Goal: Information Seeking & Learning: Learn about a topic

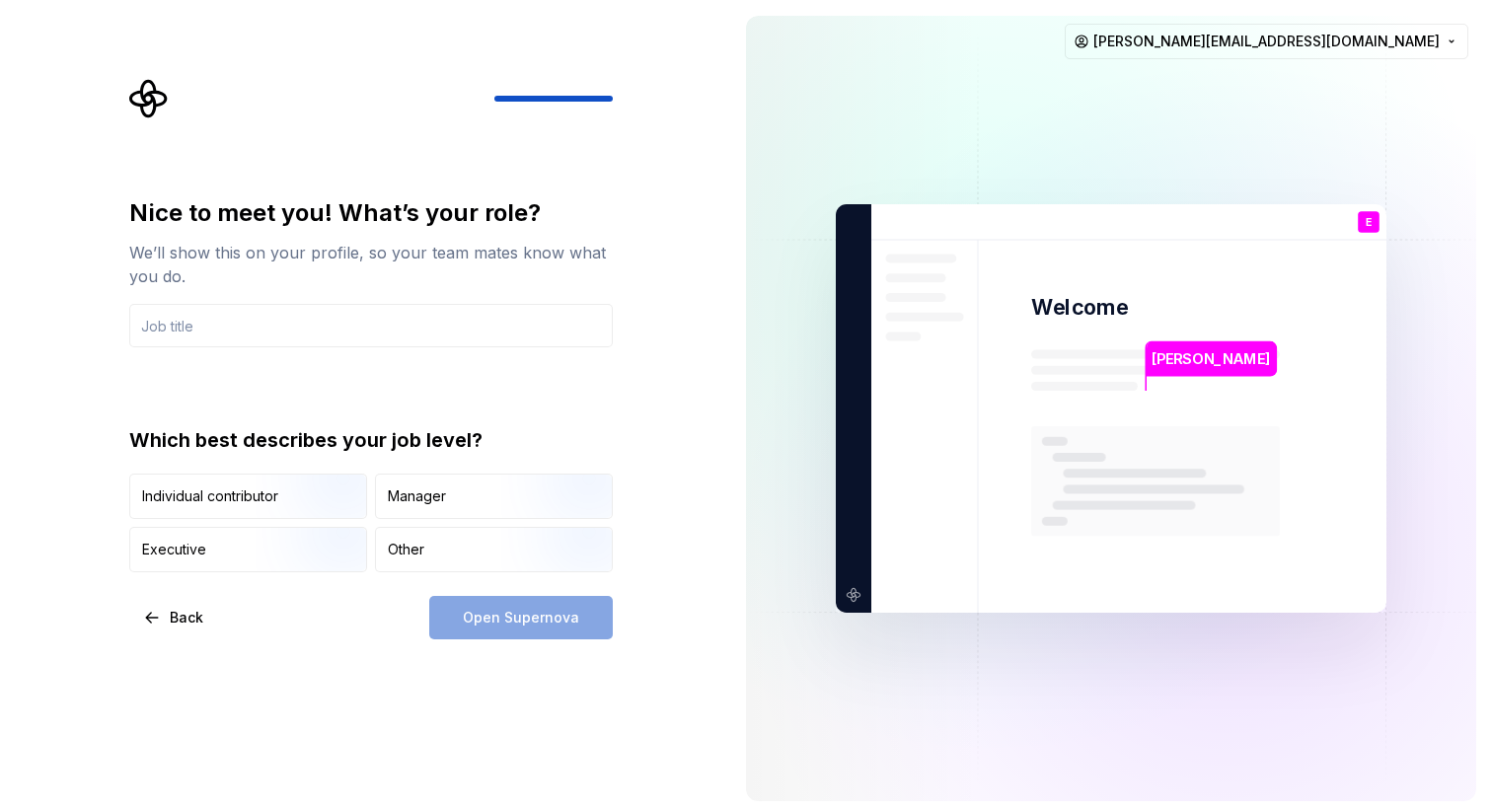
click at [1241, 170] on img at bounding box center [1111, 408] width 799 height 932
click at [1390, 38] on html "Nice to meet you! What’s your role? We’ll show this on your profile, so your te…" at bounding box center [746, 406] width 1492 height 812
click at [1084, 126] on html "Nice to meet you! What’s your role? We’ll show this on your profile, so your te…" at bounding box center [746, 406] width 1492 height 812
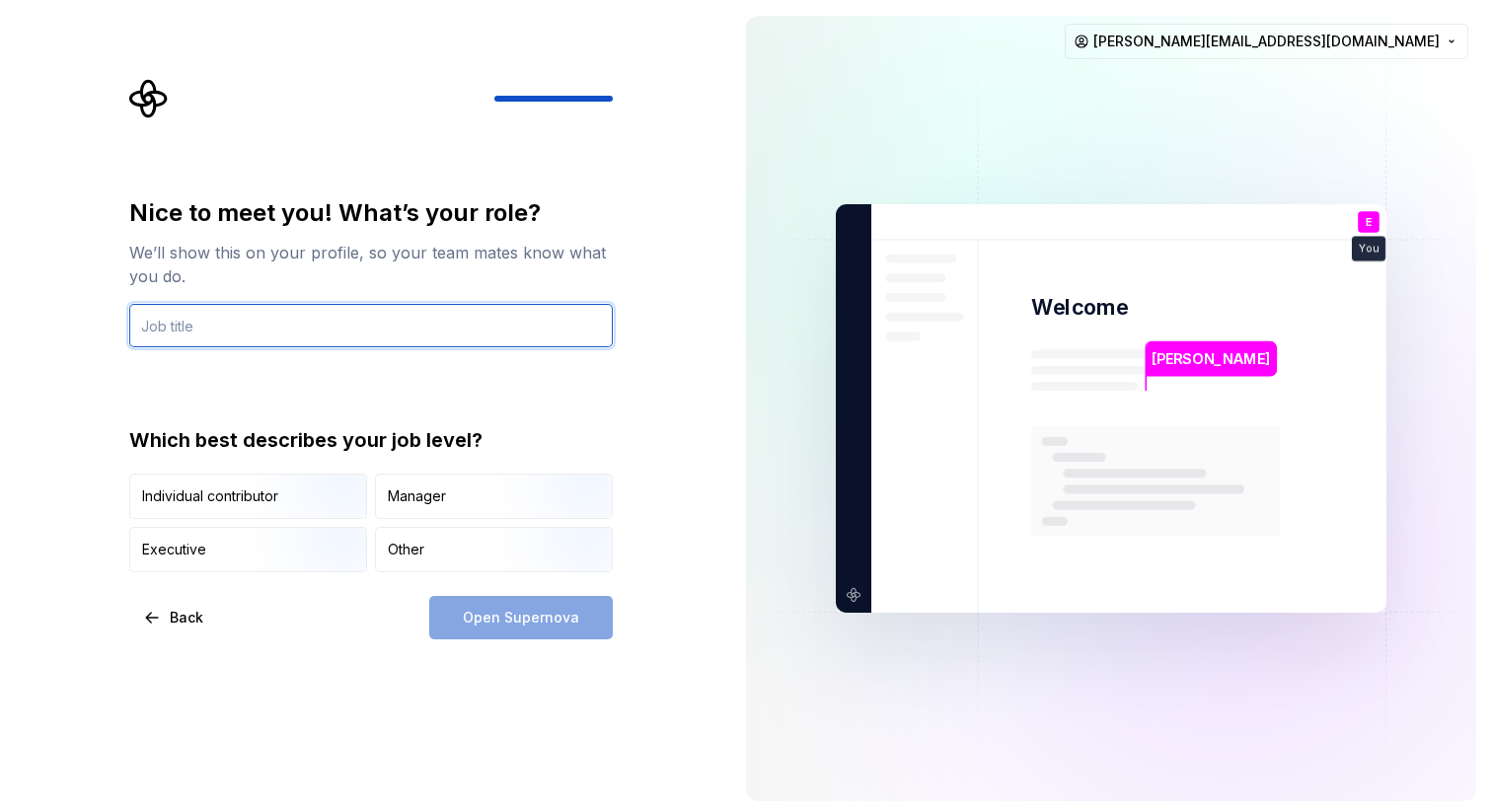
click at [420, 341] on input "text" at bounding box center [371, 325] width 484 height 44
type input "D"
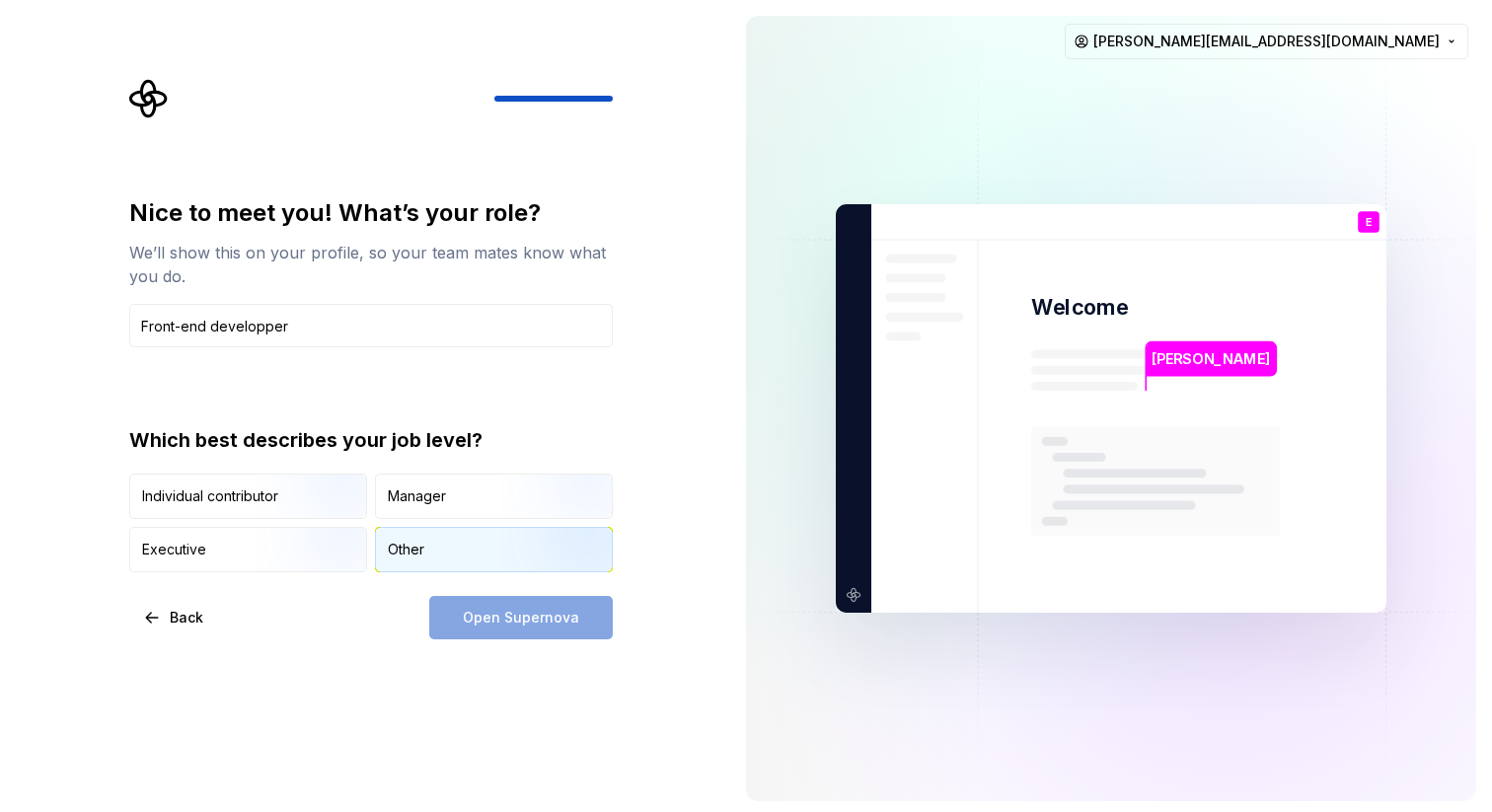
click at [400, 553] on div "Other" at bounding box center [406, 549] width 37 height 20
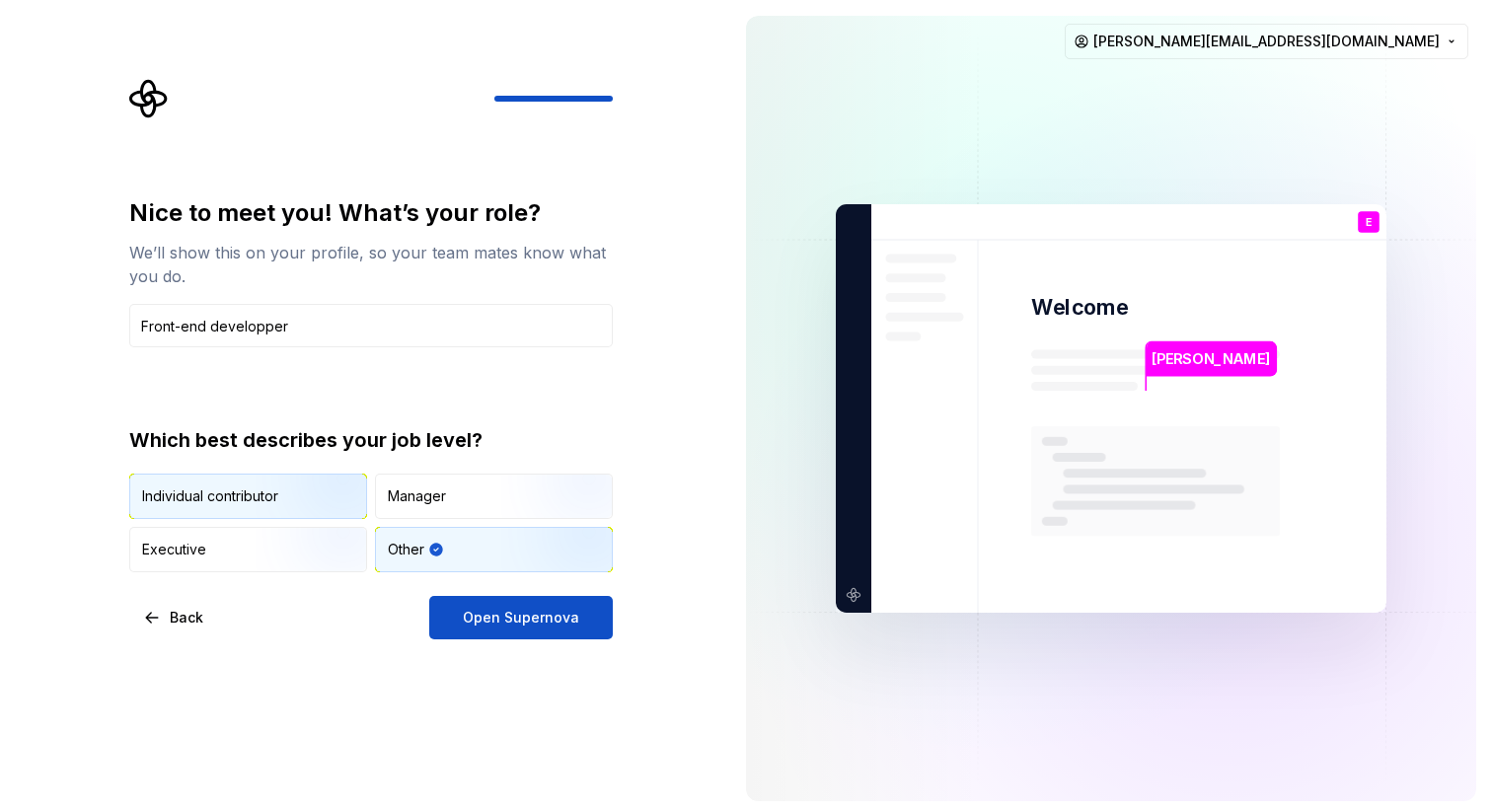
click at [286, 499] on img "button" at bounding box center [319, 520] width 126 height 132
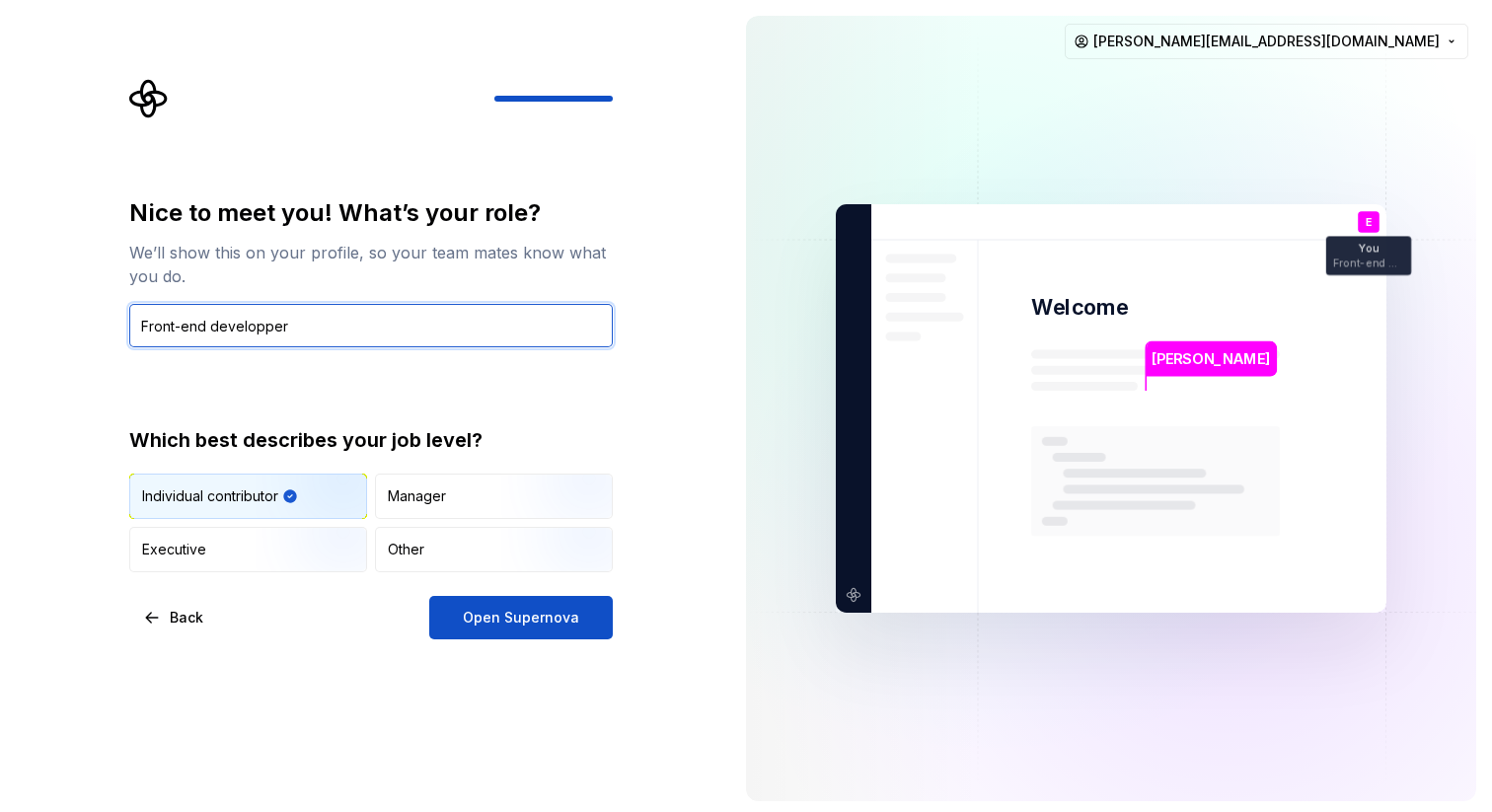
click at [344, 332] on input "Front-end developper" at bounding box center [371, 325] width 484 height 44
click at [264, 327] on input "Front-end developper" at bounding box center [371, 325] width 484 height 44
click at [199, 373] on div "Nice to meet you! What’s your role? We’ll show this on your profile, so your te…" at bounding box center [371, 384] width 484 height 375
drag, startPoint x: 218, startPoint y: 326, endPoint x: 105, endPoint y: 314, distance: 113.6
click at [105, 314] on div "Nice to meet you! What’s your role? We’ll show this on your profile, so your te…" at bounding box center [365, 408] width 731 height 817
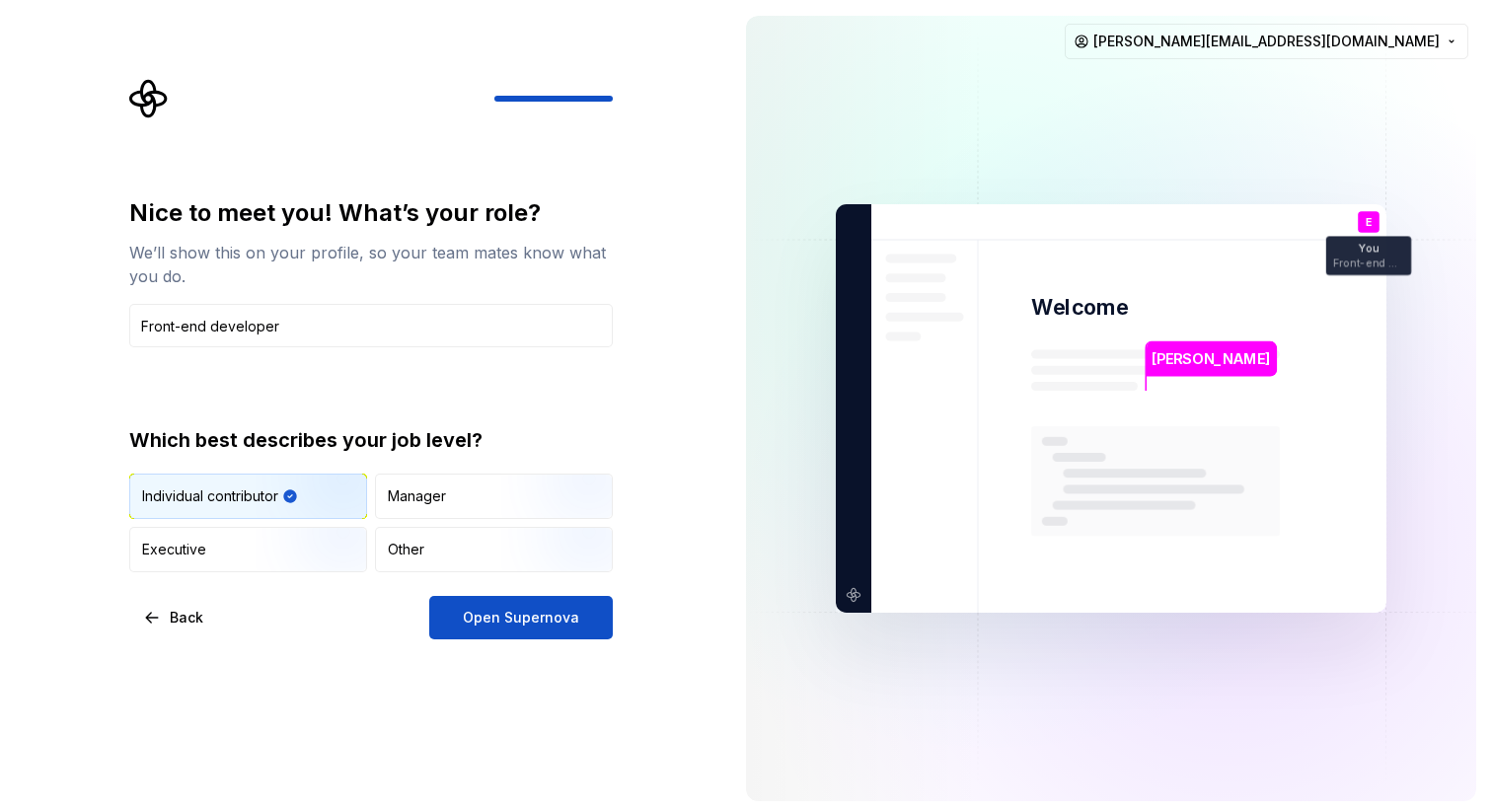
click at [425, 357] on div "Nice to meet you! What’s your role? We’ll show this on your profile, so your te…" at bounding box center [371, 384] width 484 height 375
drag, startPoint x: 218, startPoint y: 326, endPoint x: 66, endPoint y: 317, distance: 152.3
click at [66, 317] on div "Nice to meet you! What’s your role? We’ll show this on your profile, so your te…" at bounding box center [365, 408] width 731 height 817
click at [328, 400] on div "Nice to meet you! What’s your role? We’ll show this on your profile, so your te…" at bounding box center [371, 384] width 484 height 375
click at [390, 330] on input "Developer" at bounding box center [371, 325] width 484 height 44
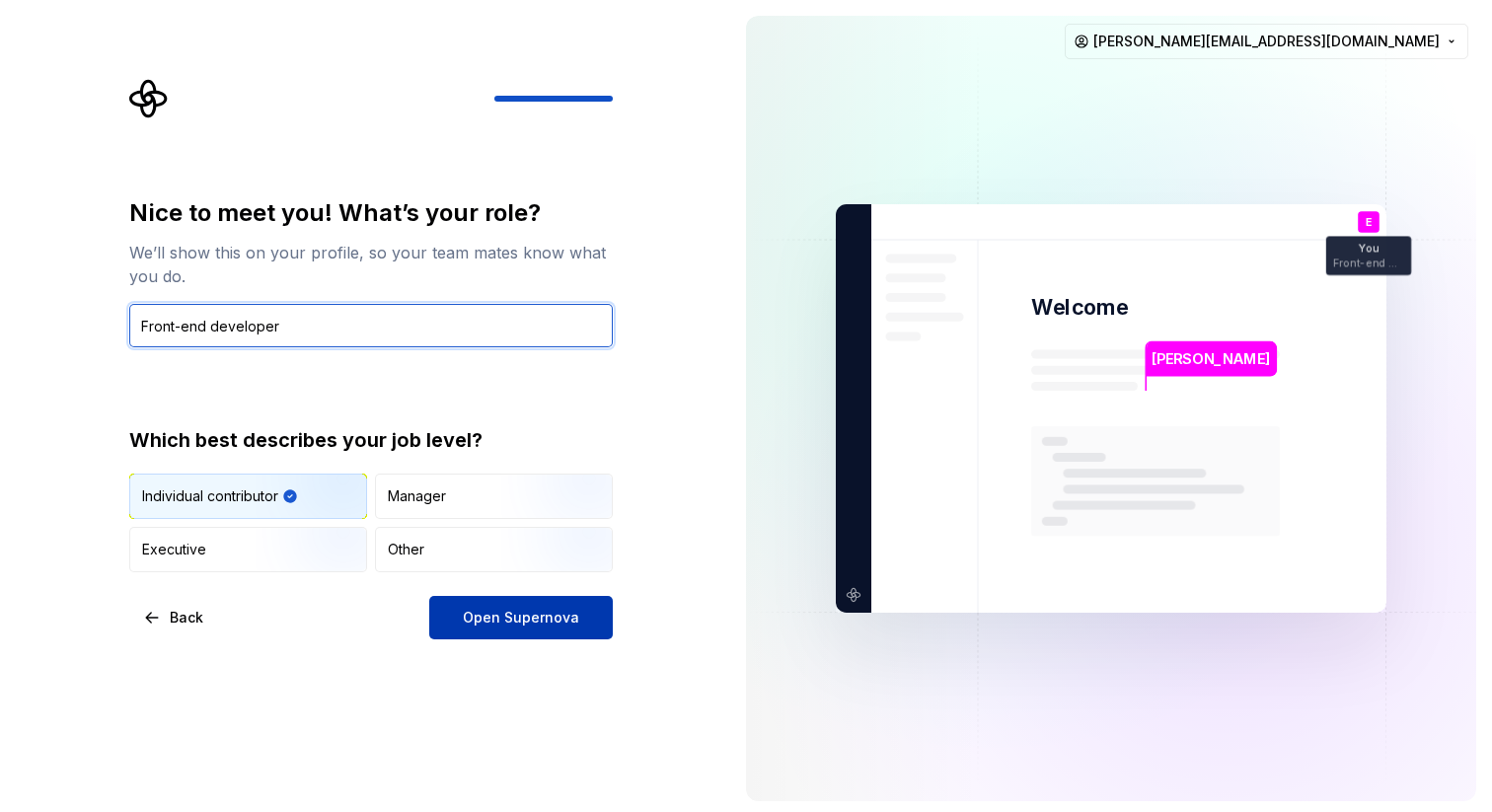
type input "Front-end developer"
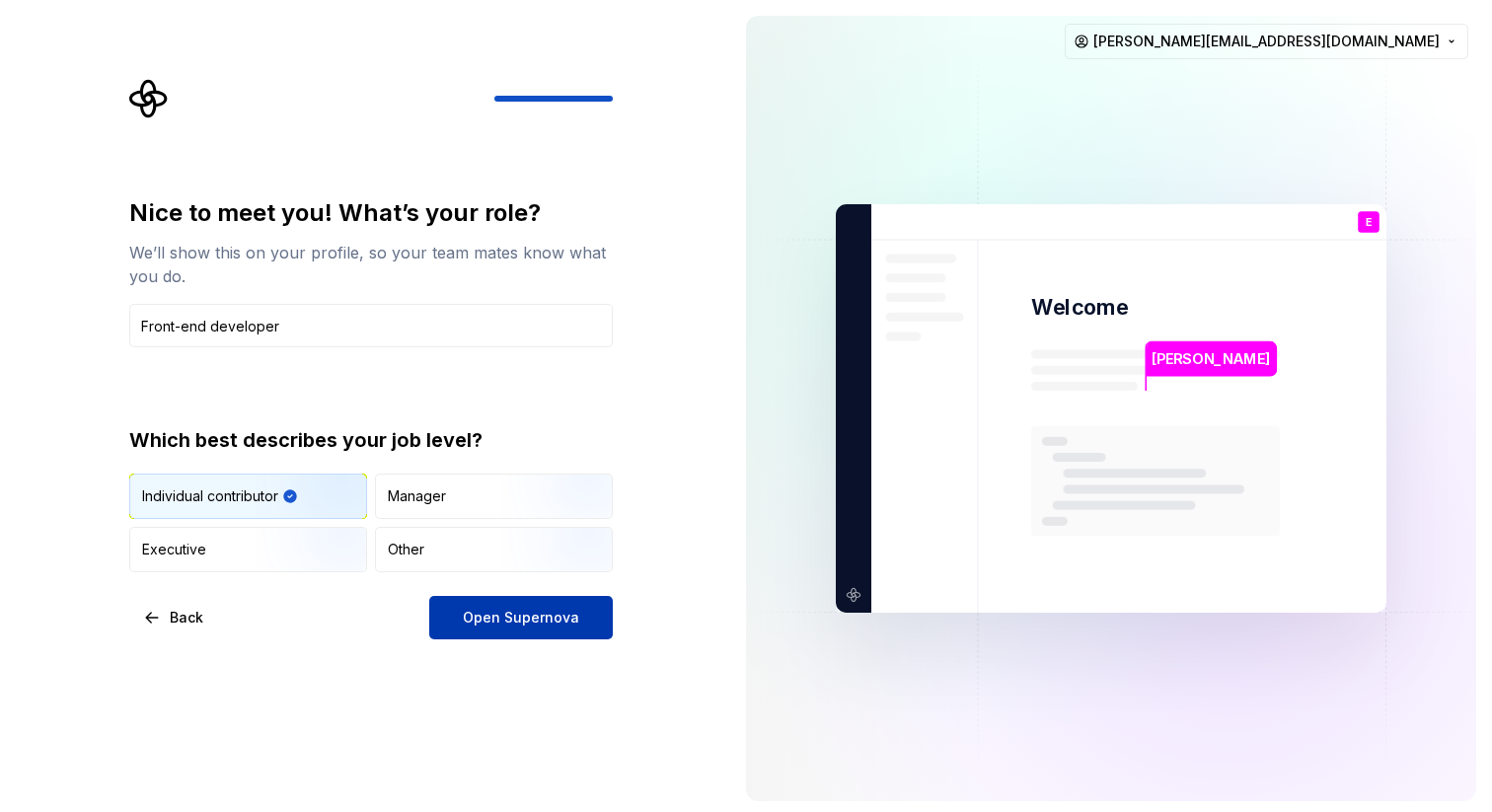
click at [498, 614] on span "Open Supernova" at bounding box center [521, 618] width 116 height 20
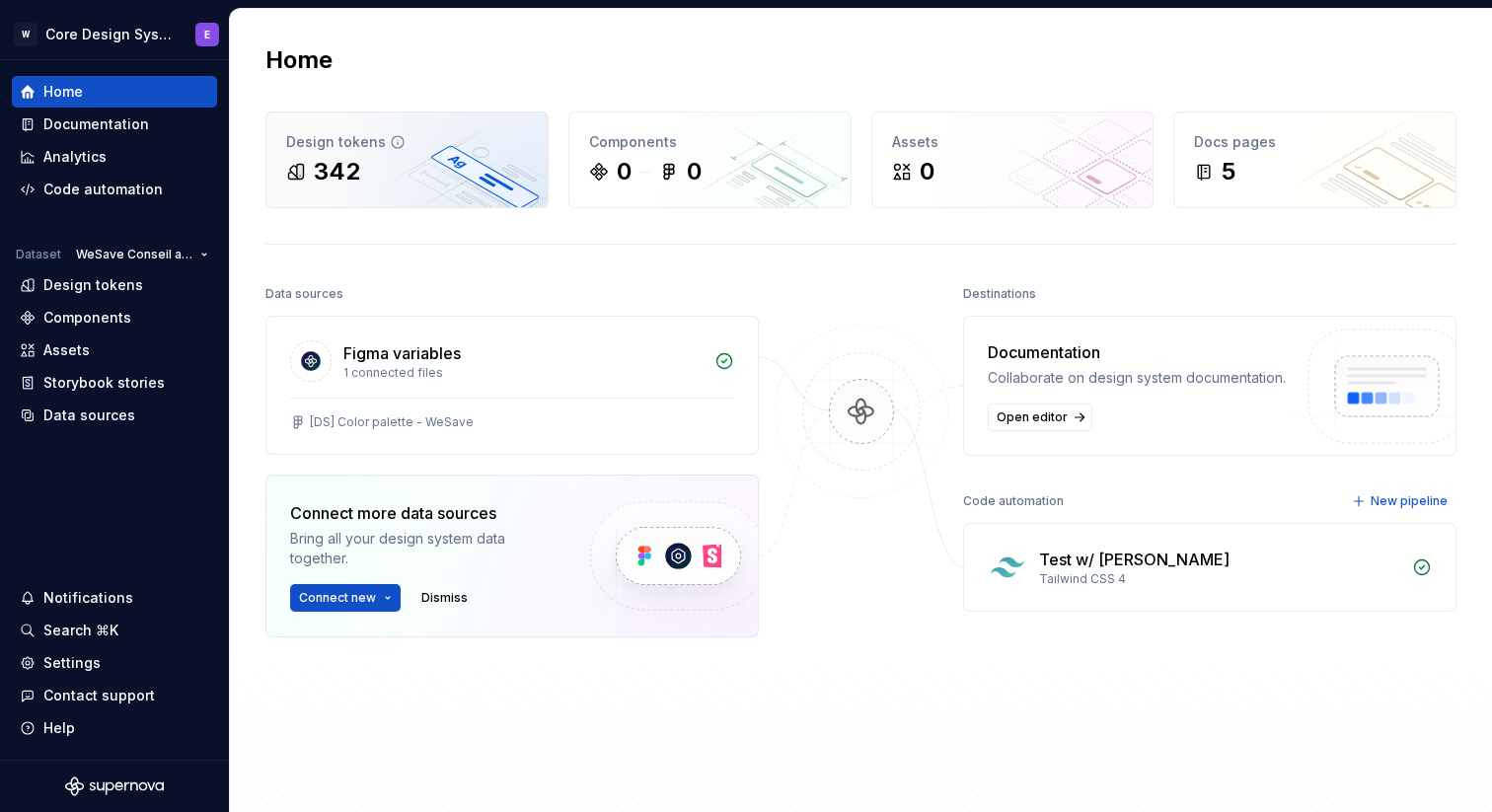
click at [443, 177] on div "342" at bounding box center [407, 172] width 242 height 32
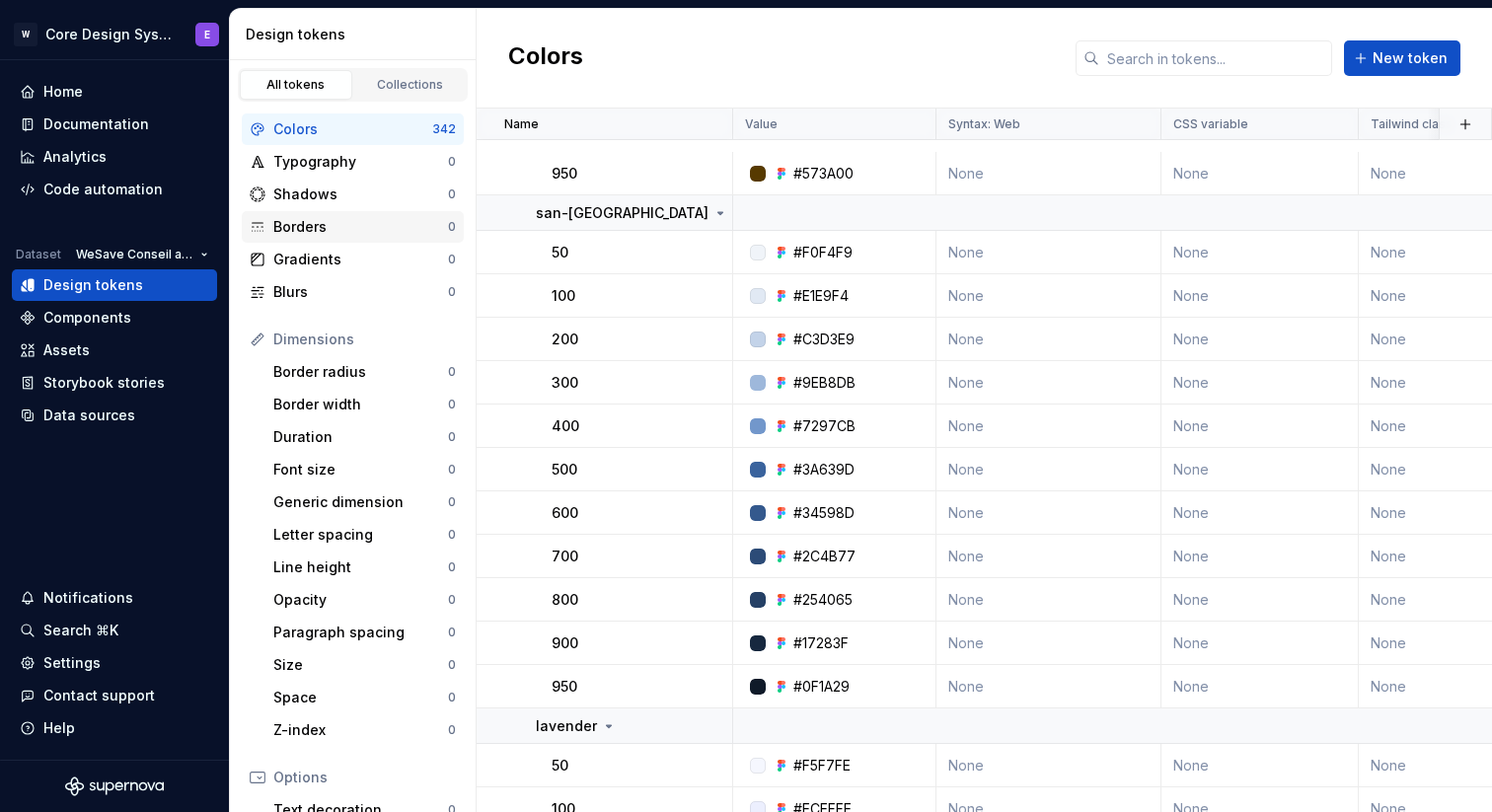
scroll to position [11704, 0]
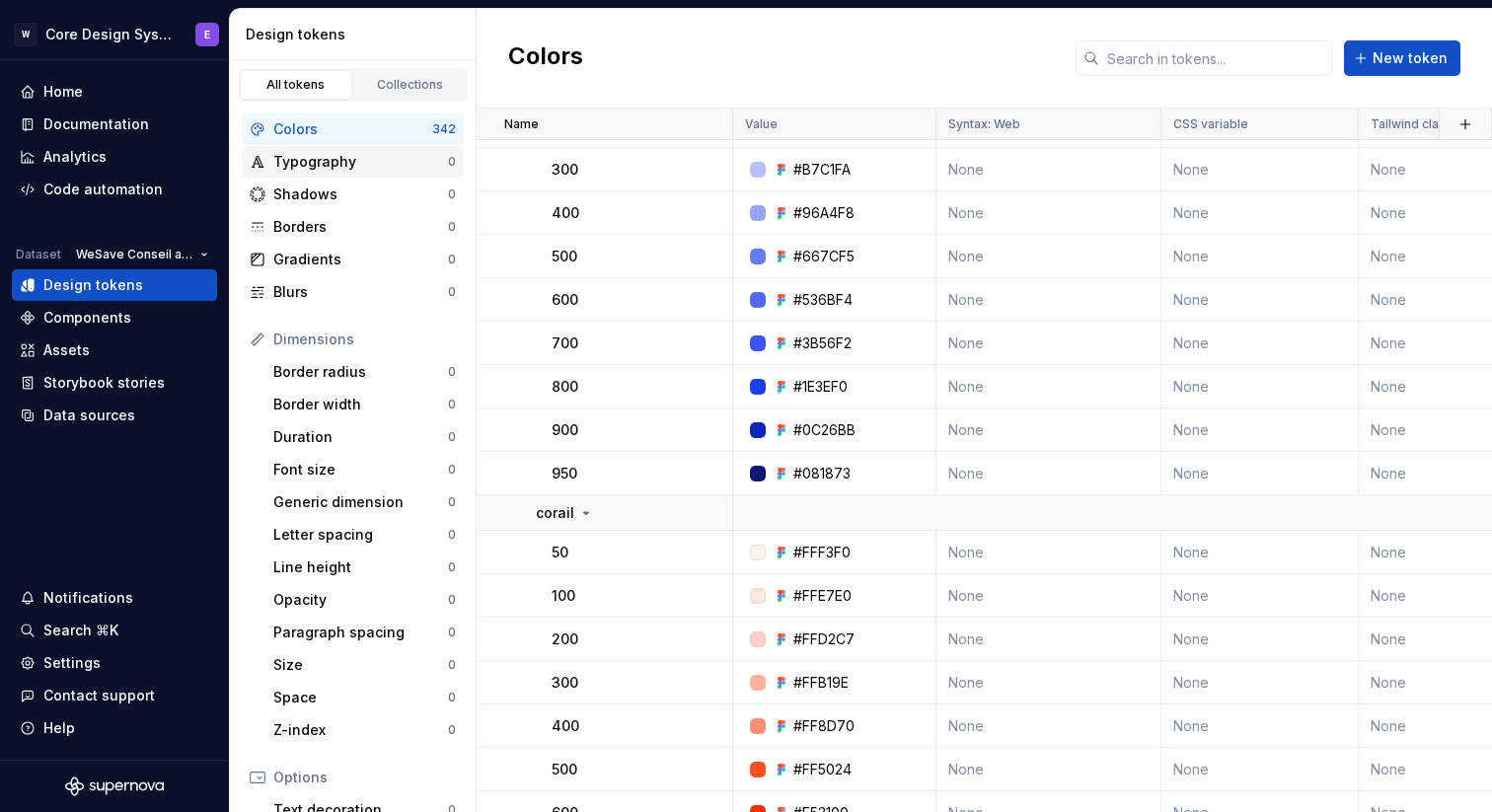
click at [328, 165] on div "Typography" at bounding box center [361, 162] width 175 height 20
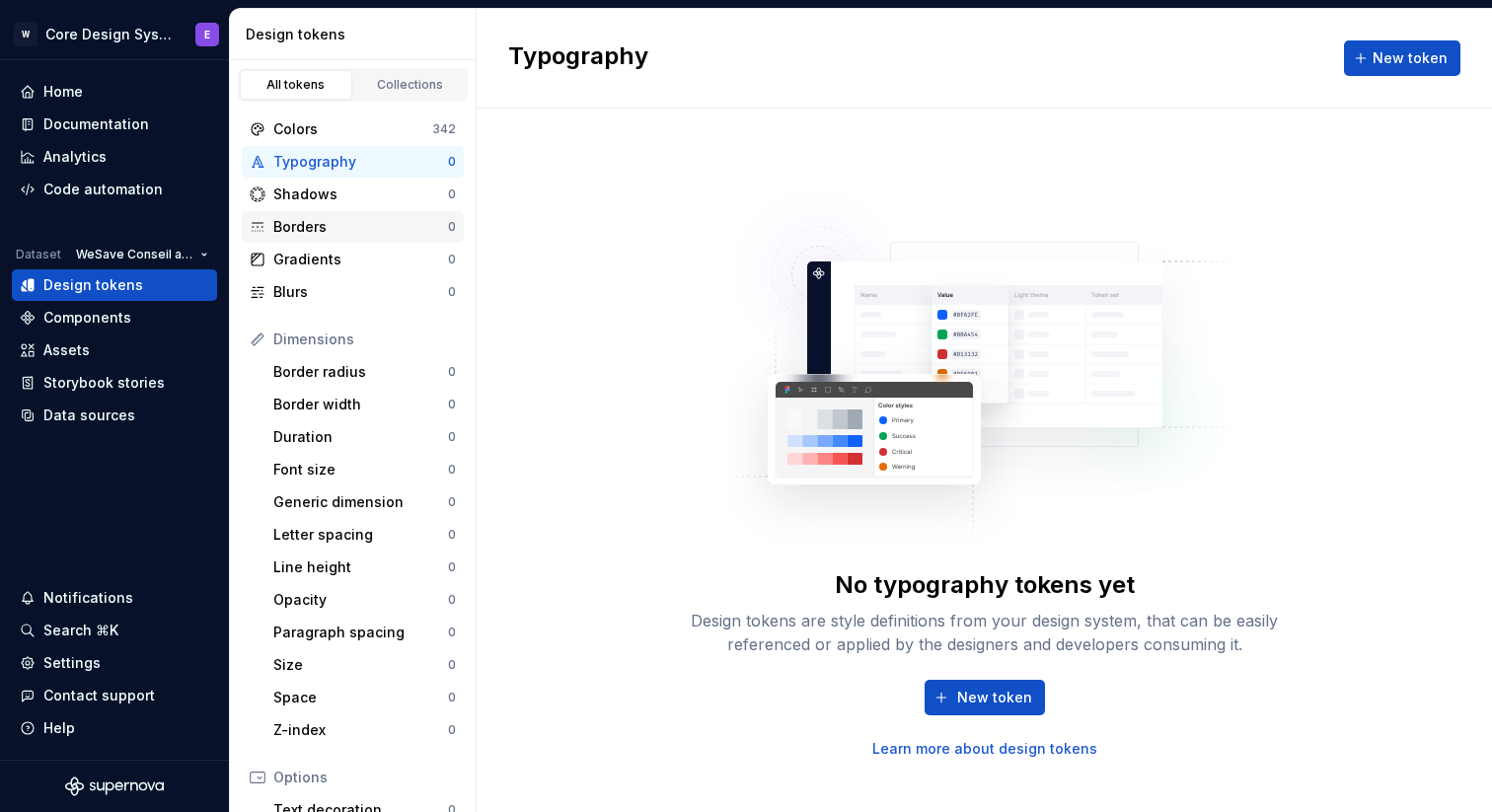
click at [329, 220] on div "Borders" at bounding box center [361, 227] width 175 height 20
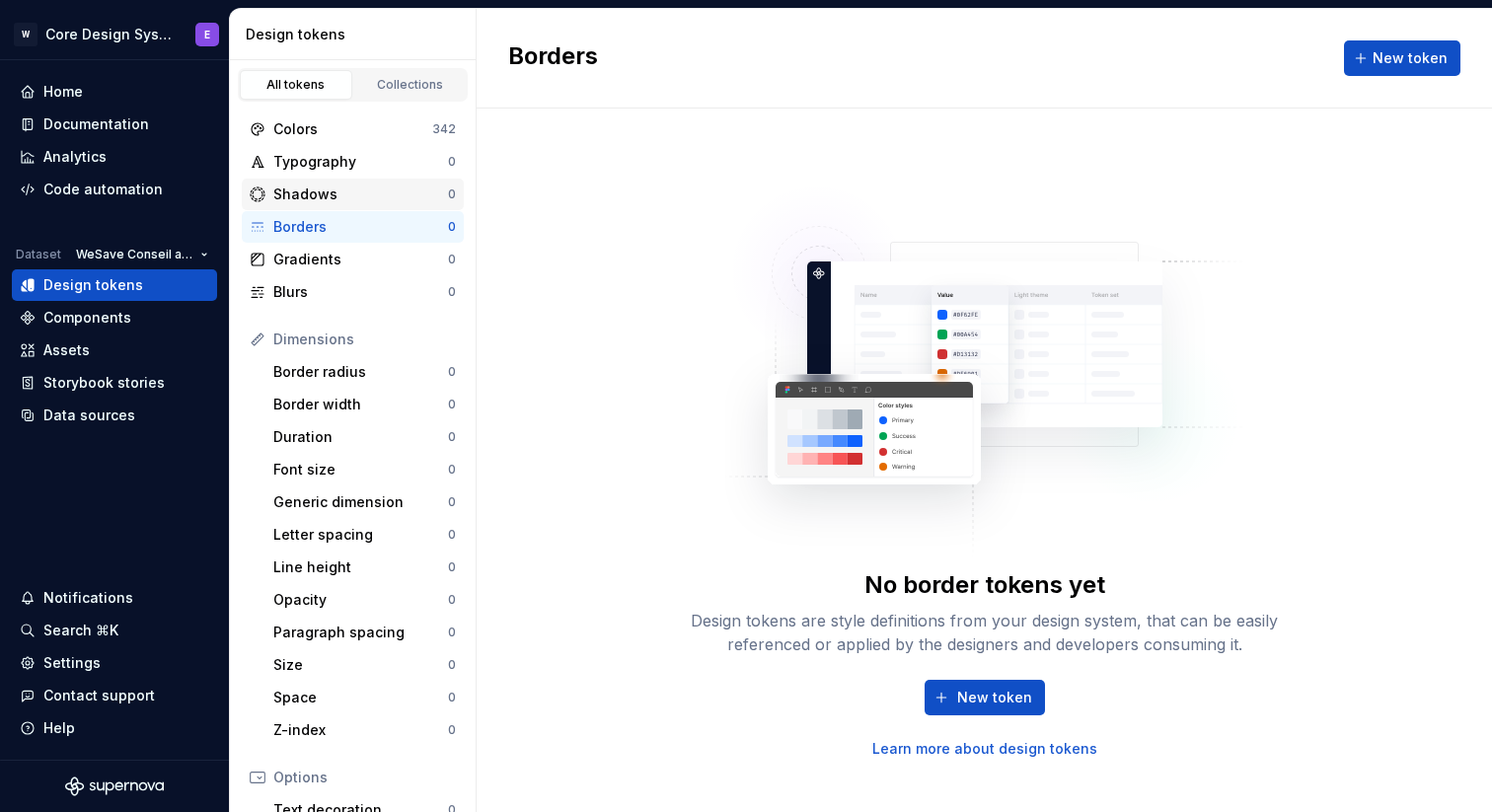
click at [329, 195] on div "Shadows" at bounding box center [361, 194] width 175 height 20
click at [332, 252] on div "Gradients" at bounding box center [361, 260] width 175 height 20
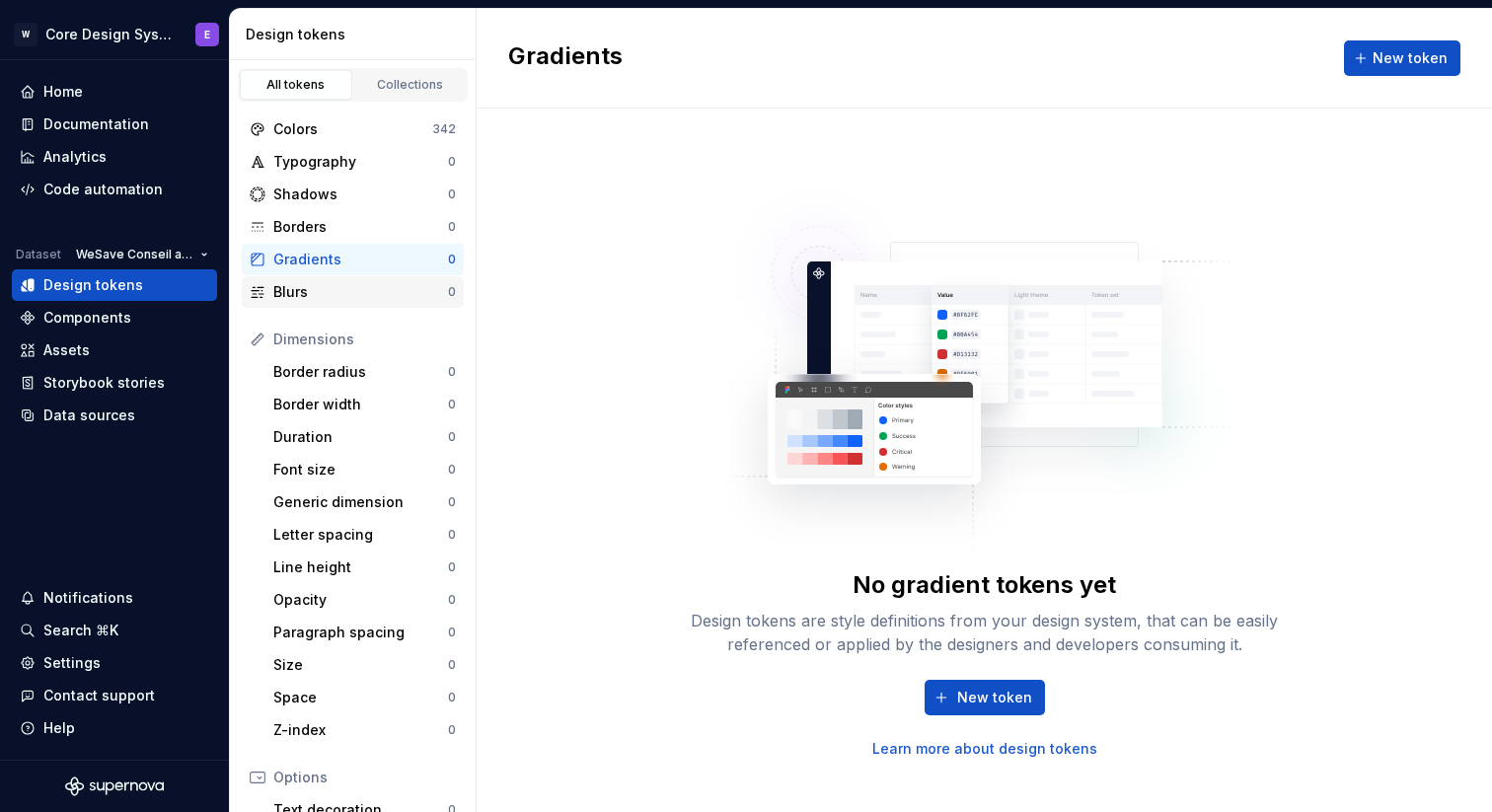
click at [334, 297] on div "Blurs" at bounding box center [361, 293] width 175 height 20
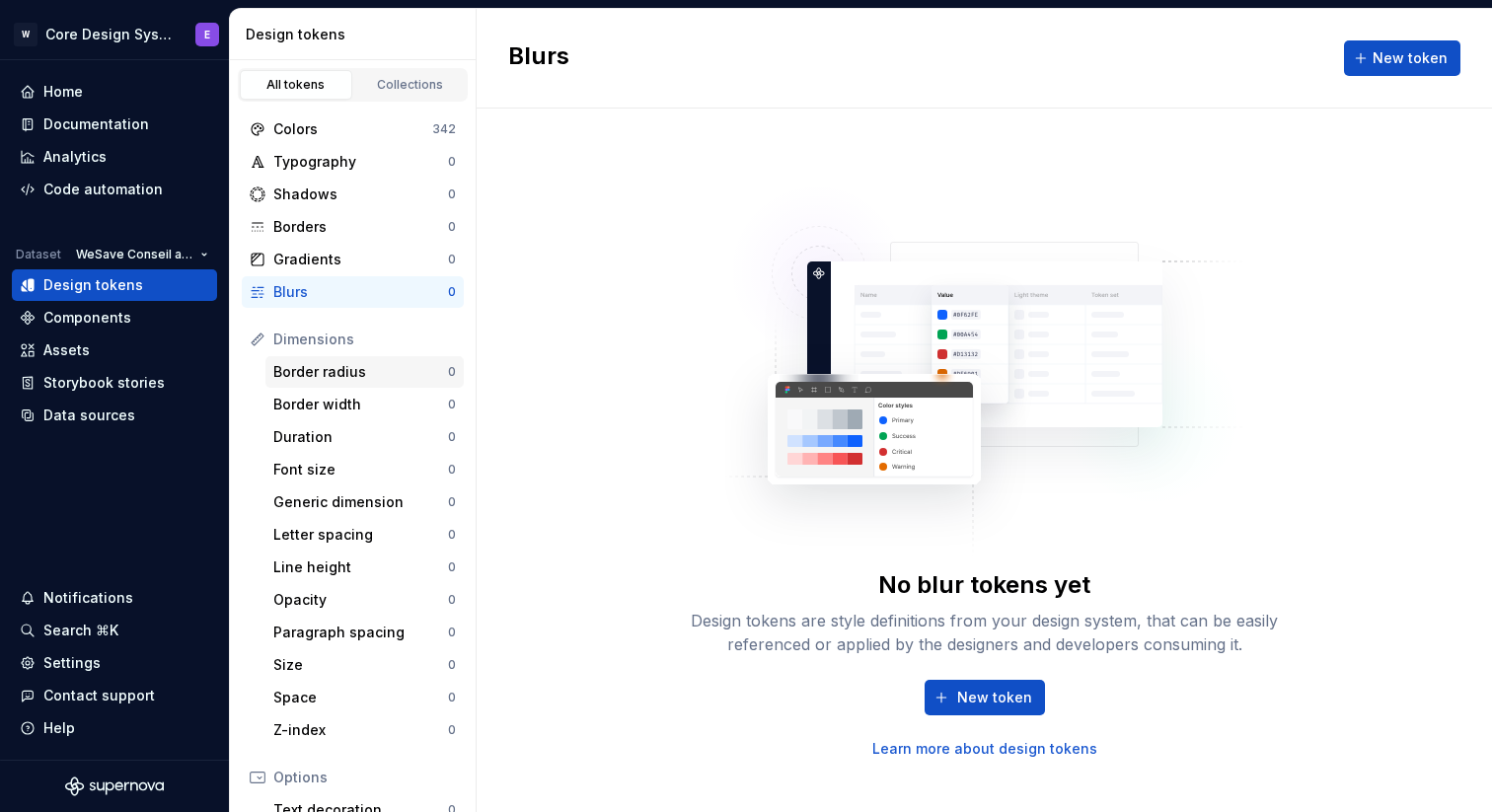
click at [342, 363] on div "Border radius" at bounding box center [361, 372] width 175 height 20
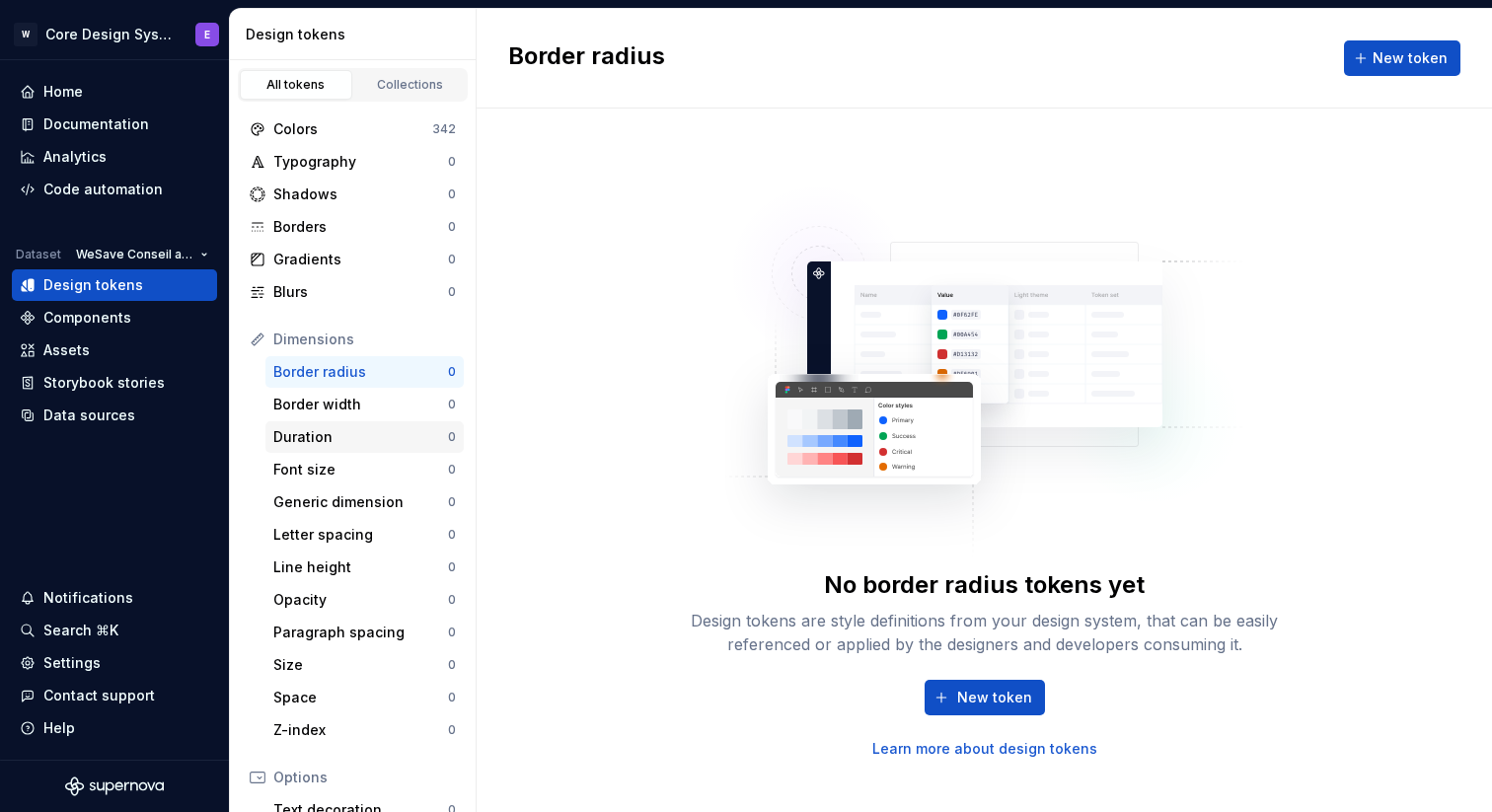
click at [342, 426] on div "Duration 0" at bounding box center [364, 437] width 198 height 32
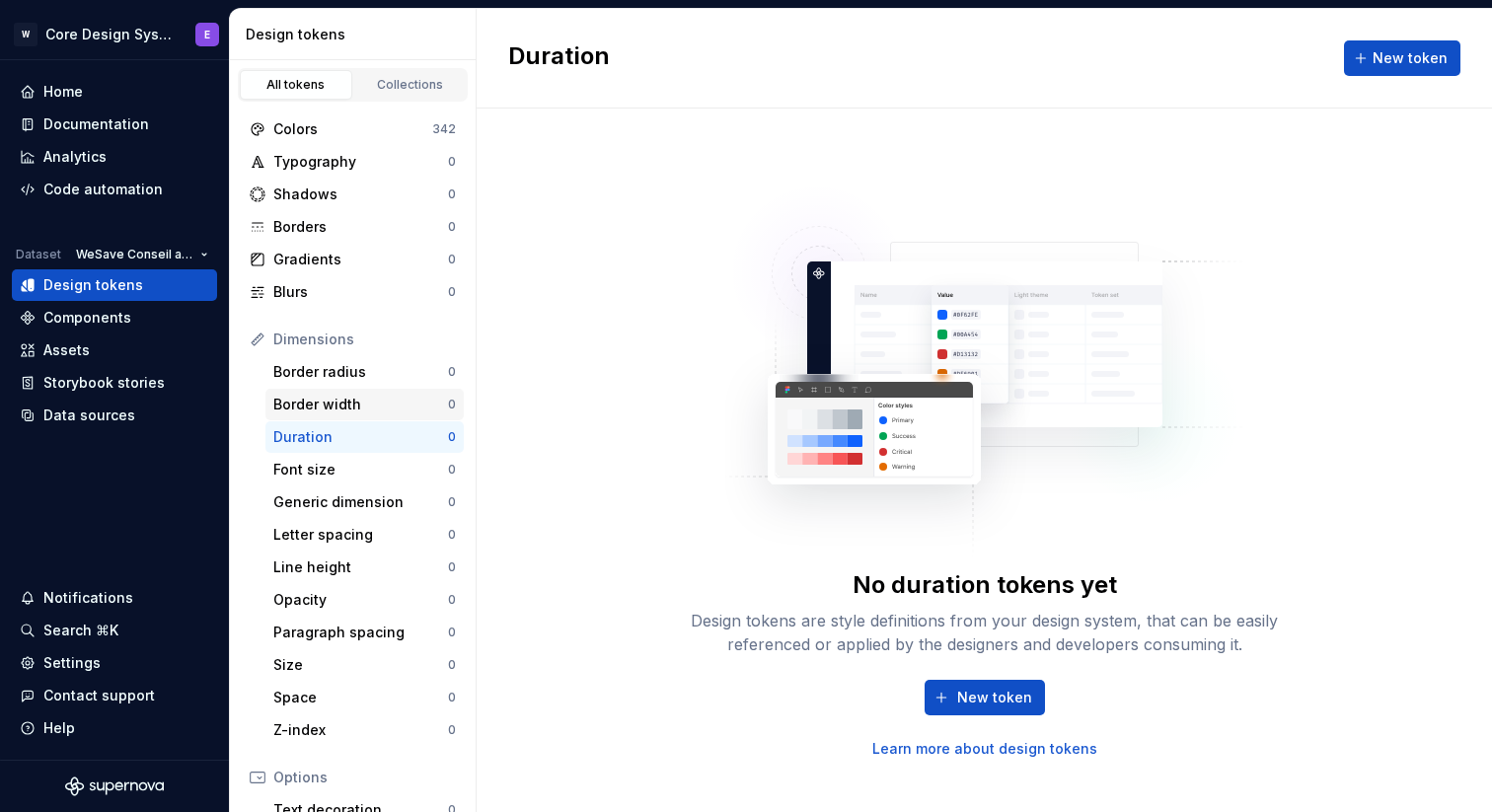
click at [337, 409] on div "Border width" at bounding box center [361, 405] width 175 height 20
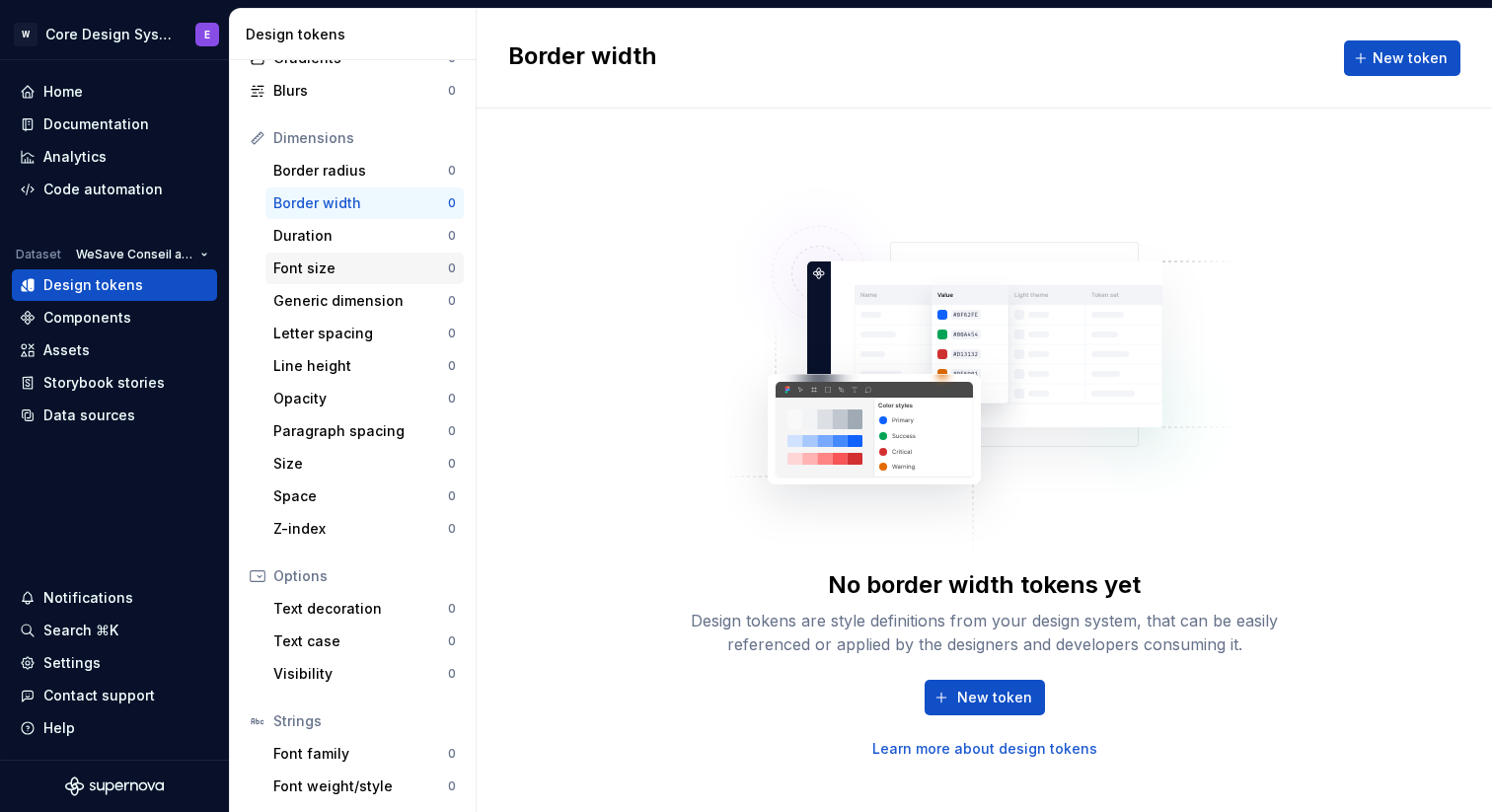
scroll to position [269, 0]
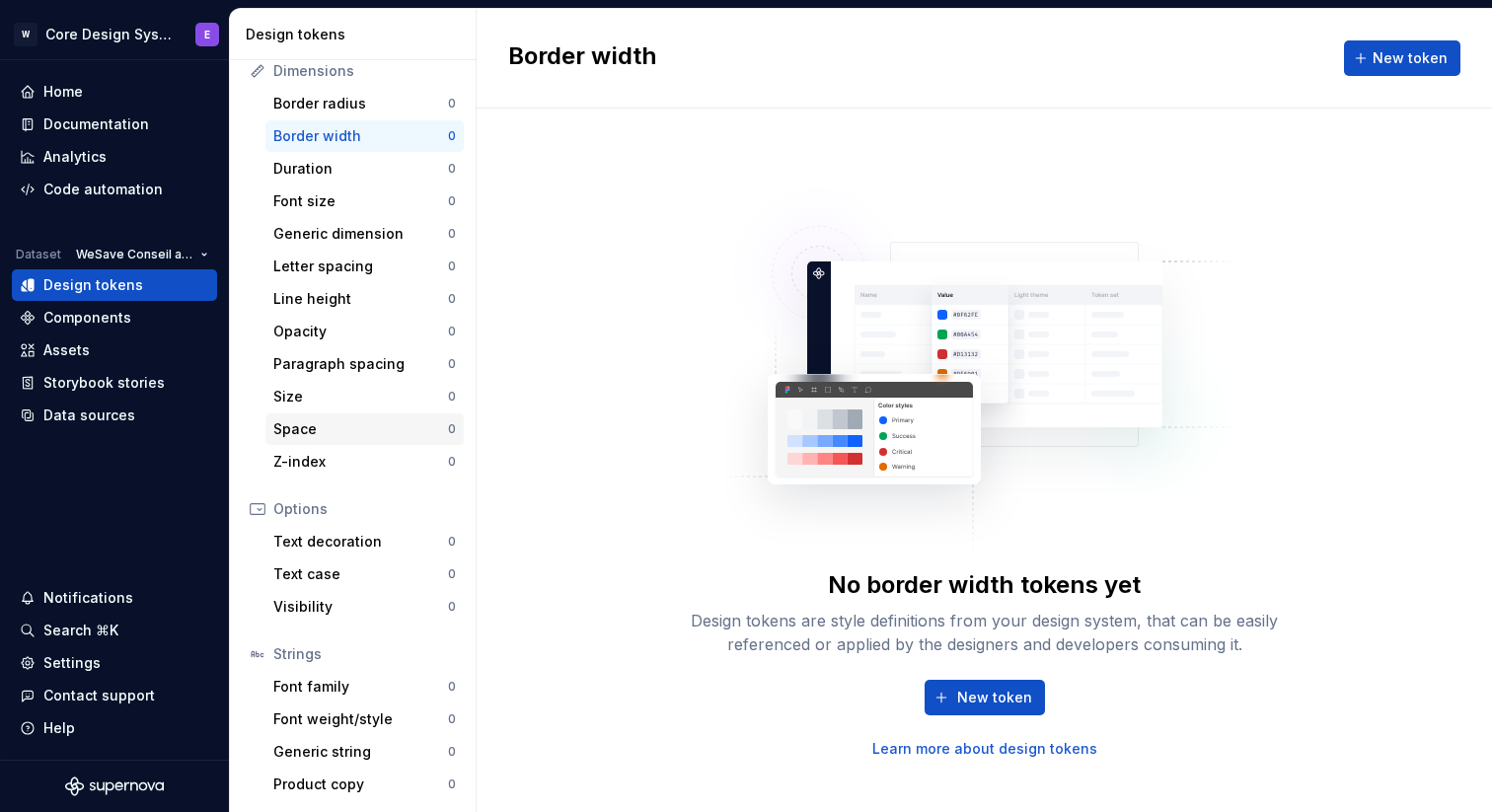
click at [336, 425] on div "Space" at bounding box center [361, 429] width 175 height 20
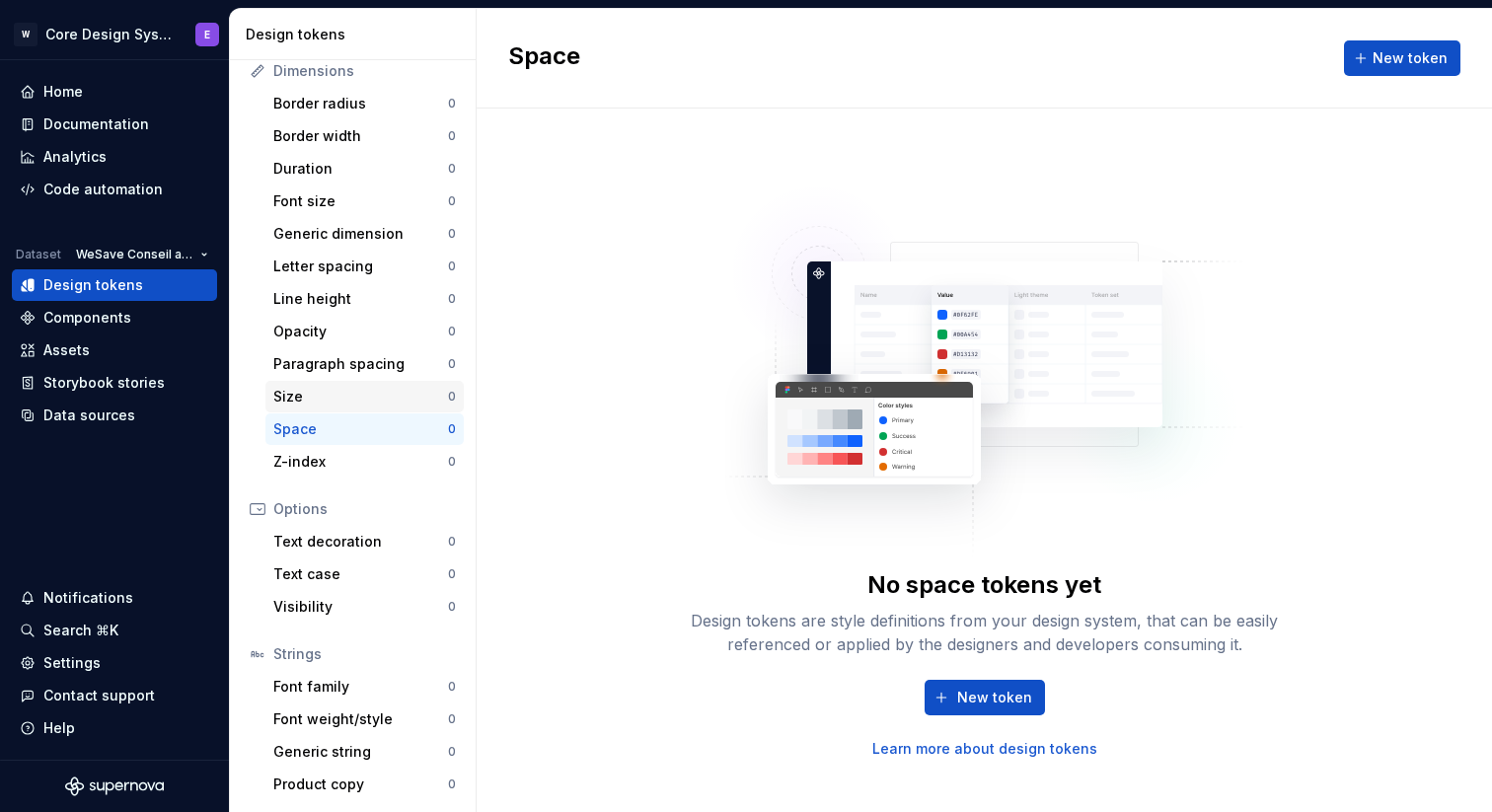
click at [328, 388] on div "Size" at bounding box center [361, 397] width 175 height 20
click at [126, 317] on div "Components" at bounding box center [88, 317] width 88 height 20
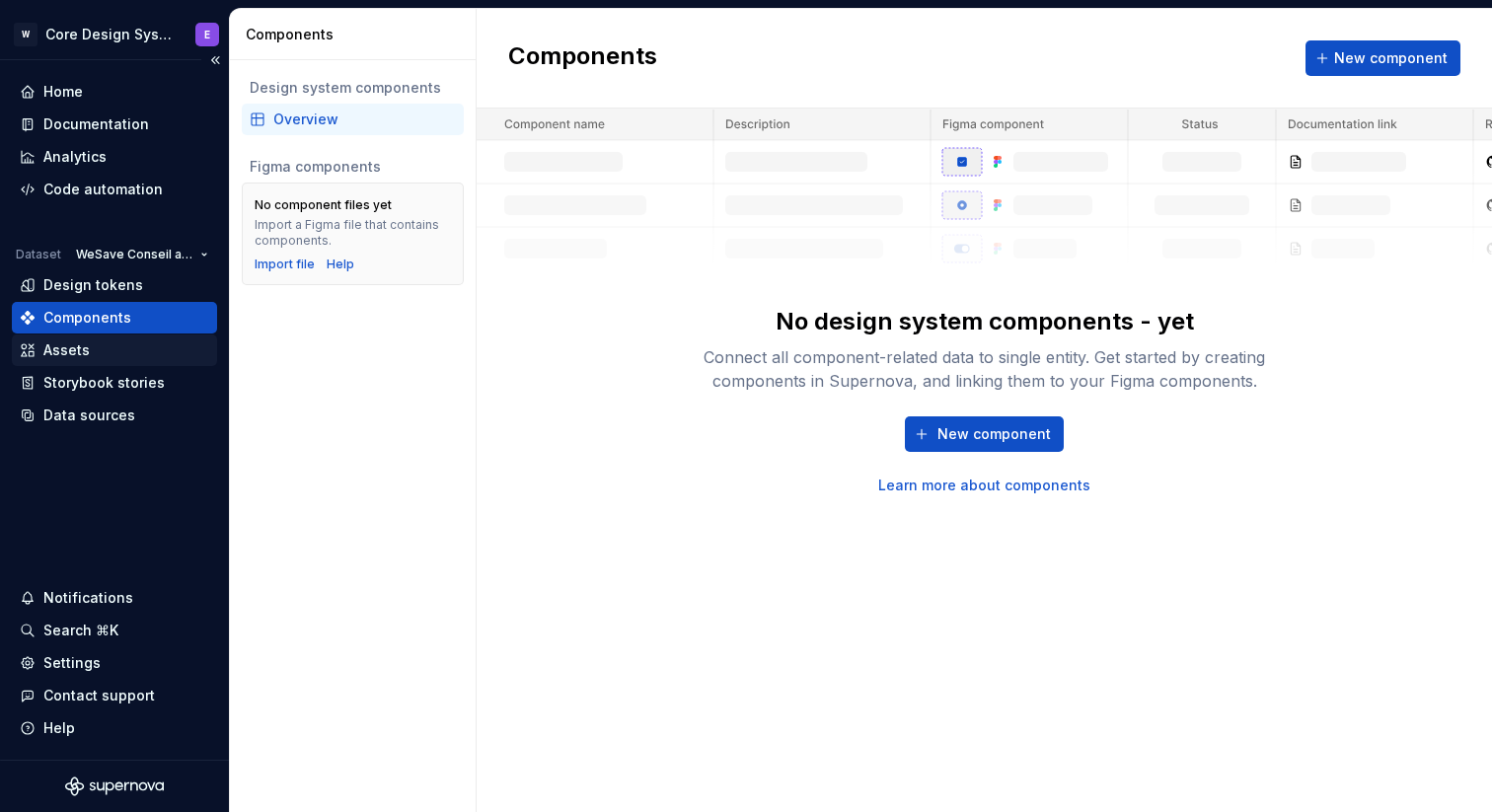
click at [82, 347] on div "Assets" at bounding box center [67, 350] width 47 height 20
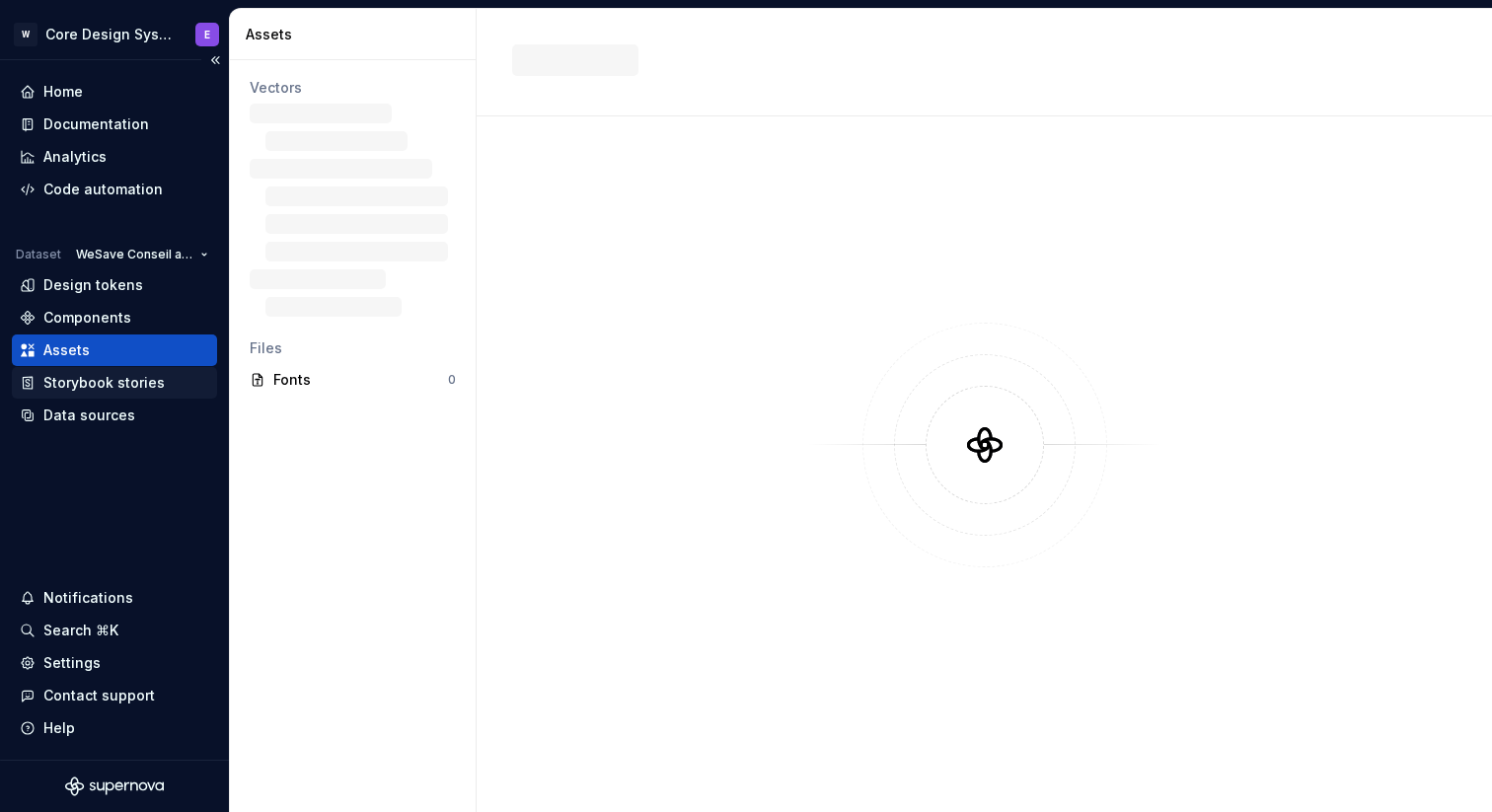
click at [94, 385] on div "Storybook stories" at bounding box center [105, 383] width 121 height 20
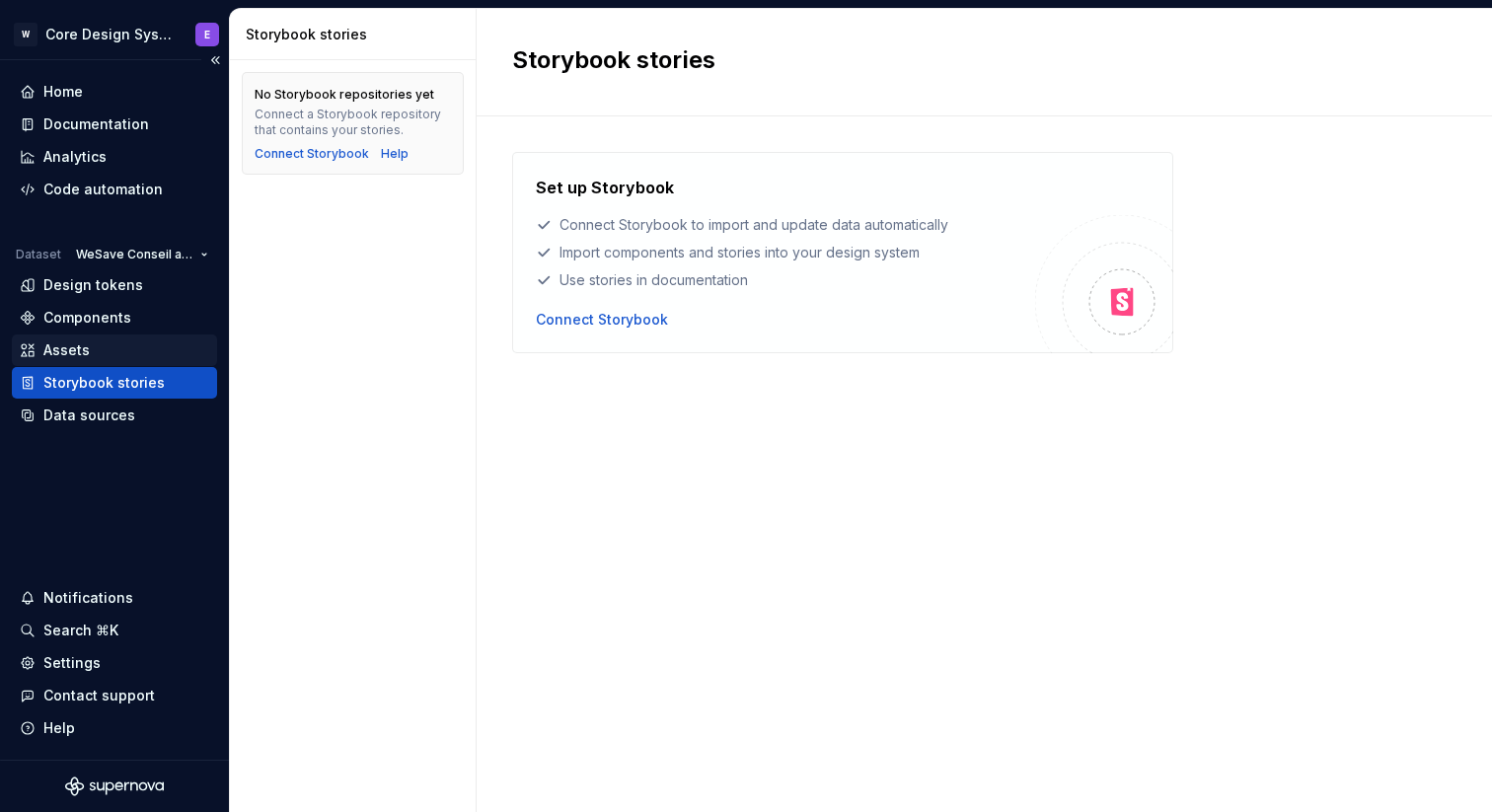
click at [86, 352] on div "Assets" at bounding box center [67, 350] width 47 height 20
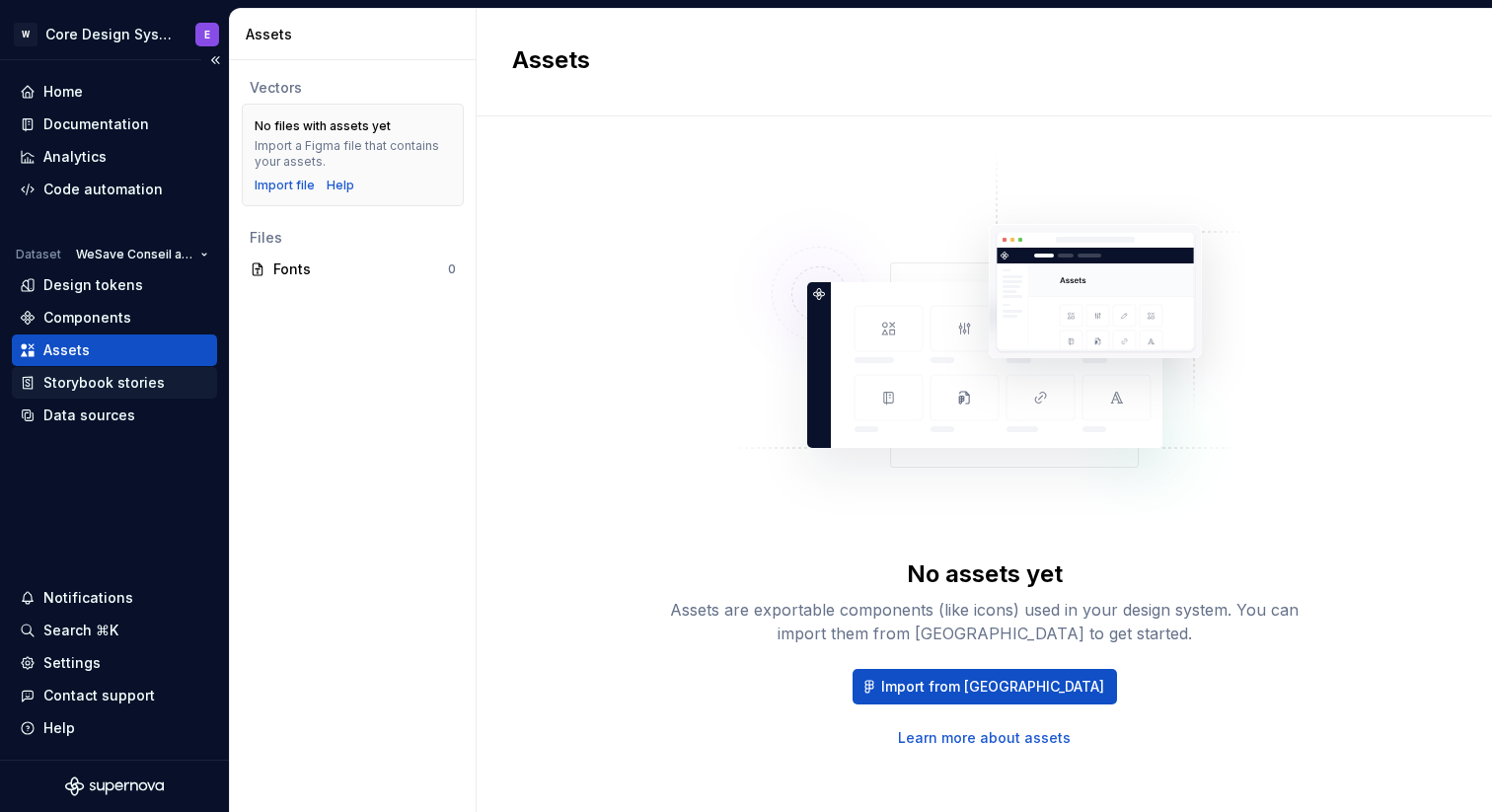
click at [120, 386] on div "Storybook stories" at bounding box center [105, 383] width 121 height 20
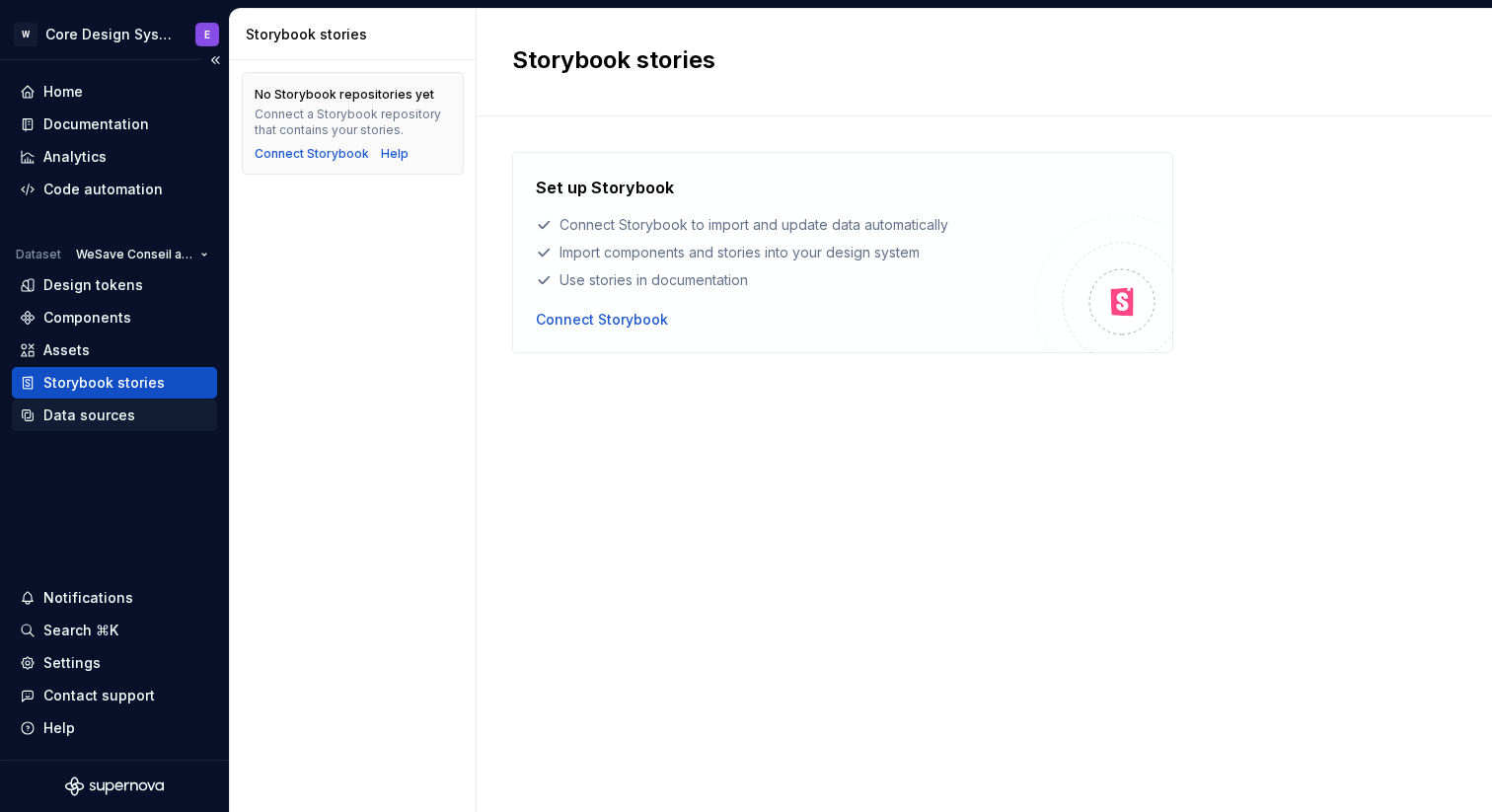
click at [81, 418] on div "Data sources" at bounding box center [90, 416] width 92 height 20
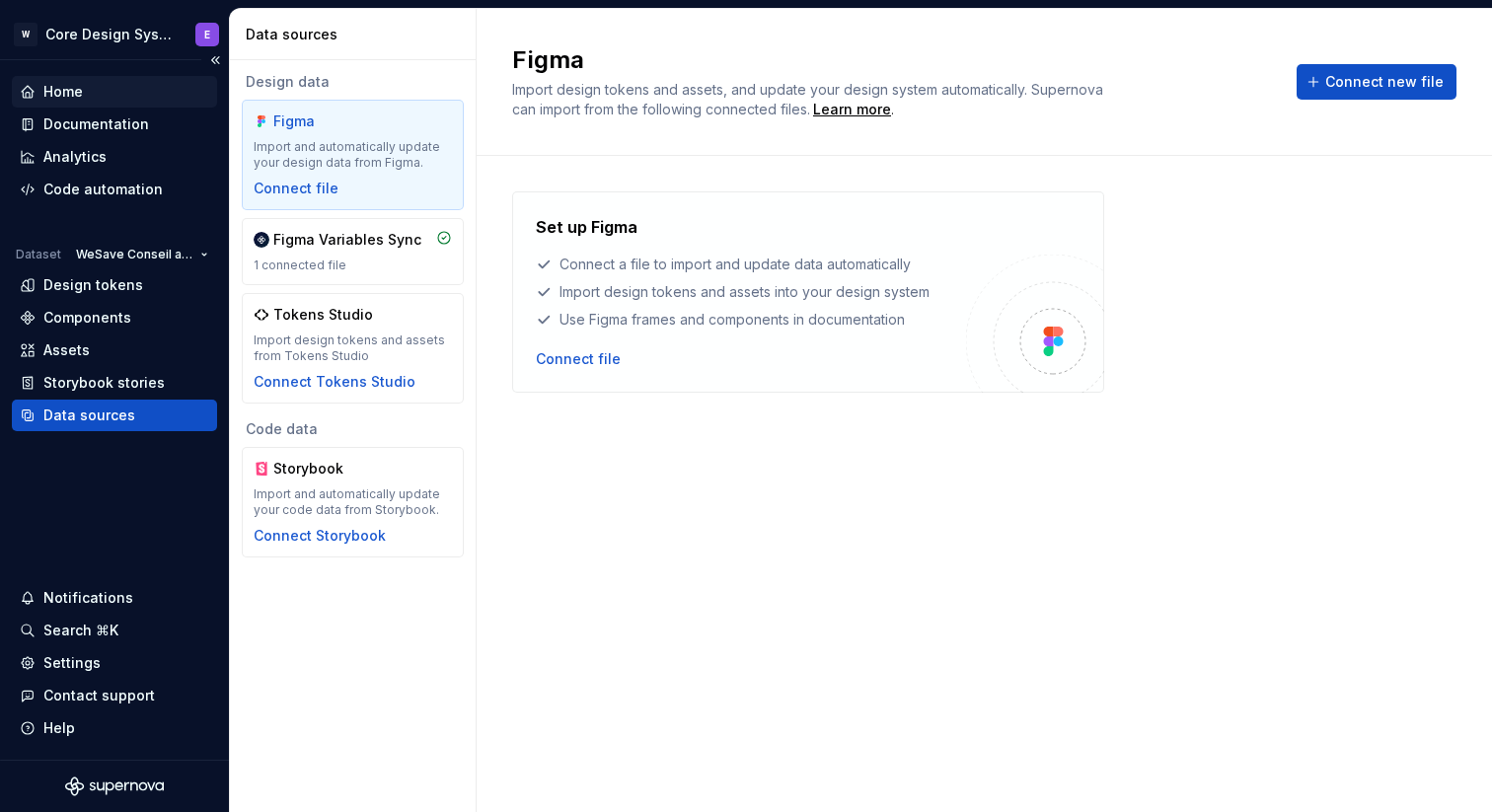
click at [106, 97] on div "Home" at bounding box center [114, 92] width 189 height 20
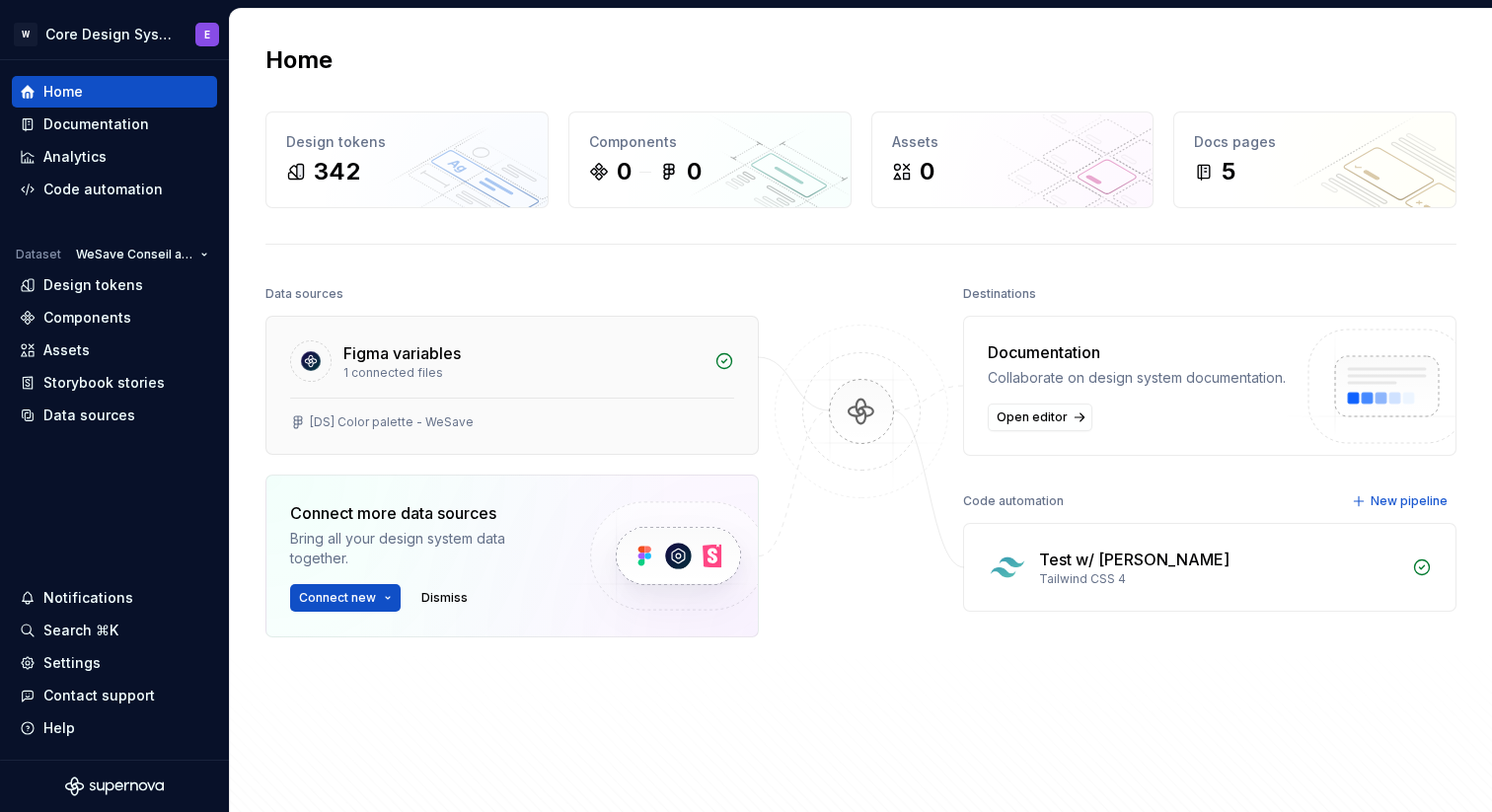
click at [536, 361] on div "Figma variables" at bounding box center [523, 353] width 359 height 24
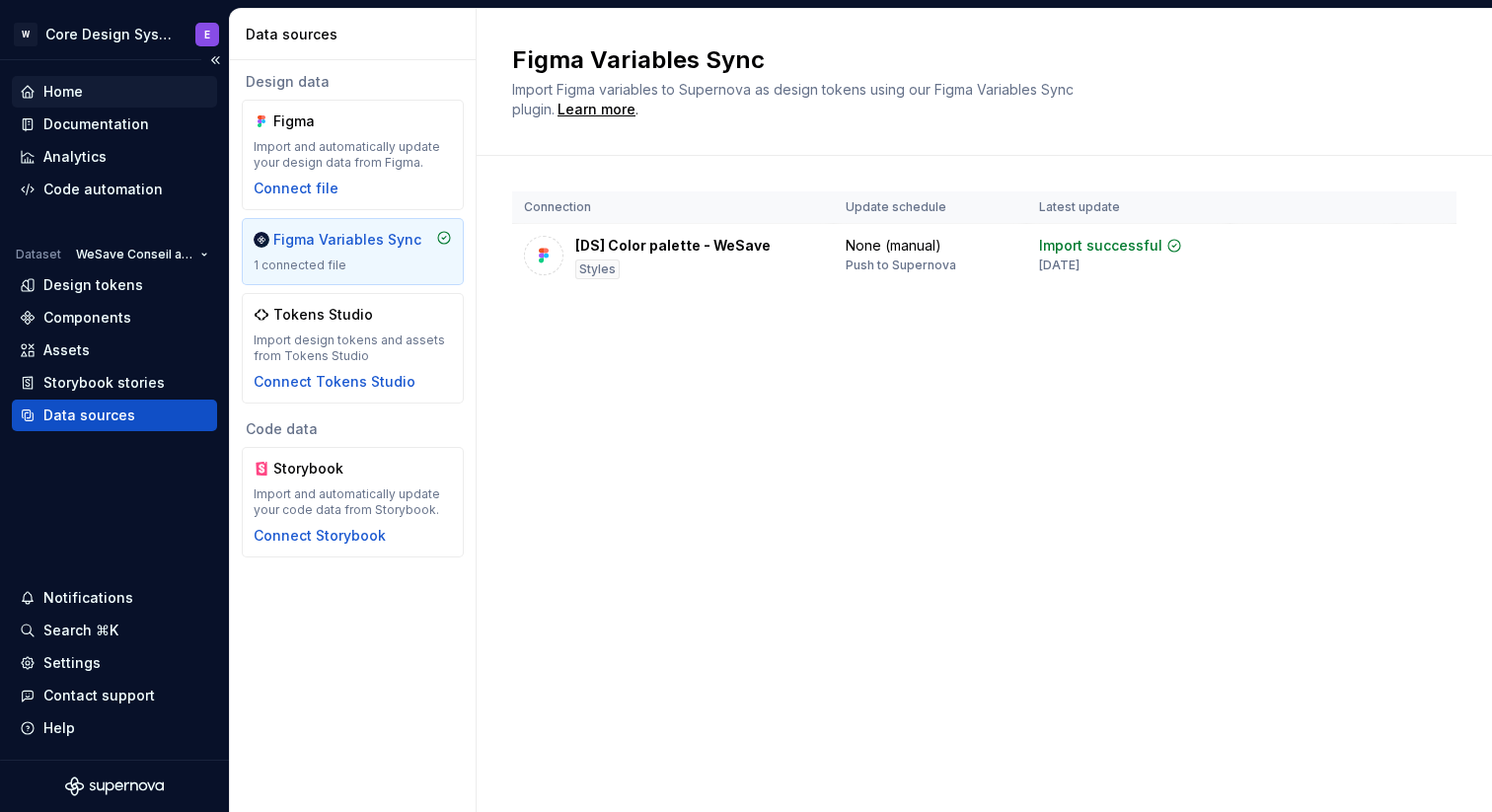
click at [137, 96] on div "Home" at bounding box center [114, 92] width 189 height 20
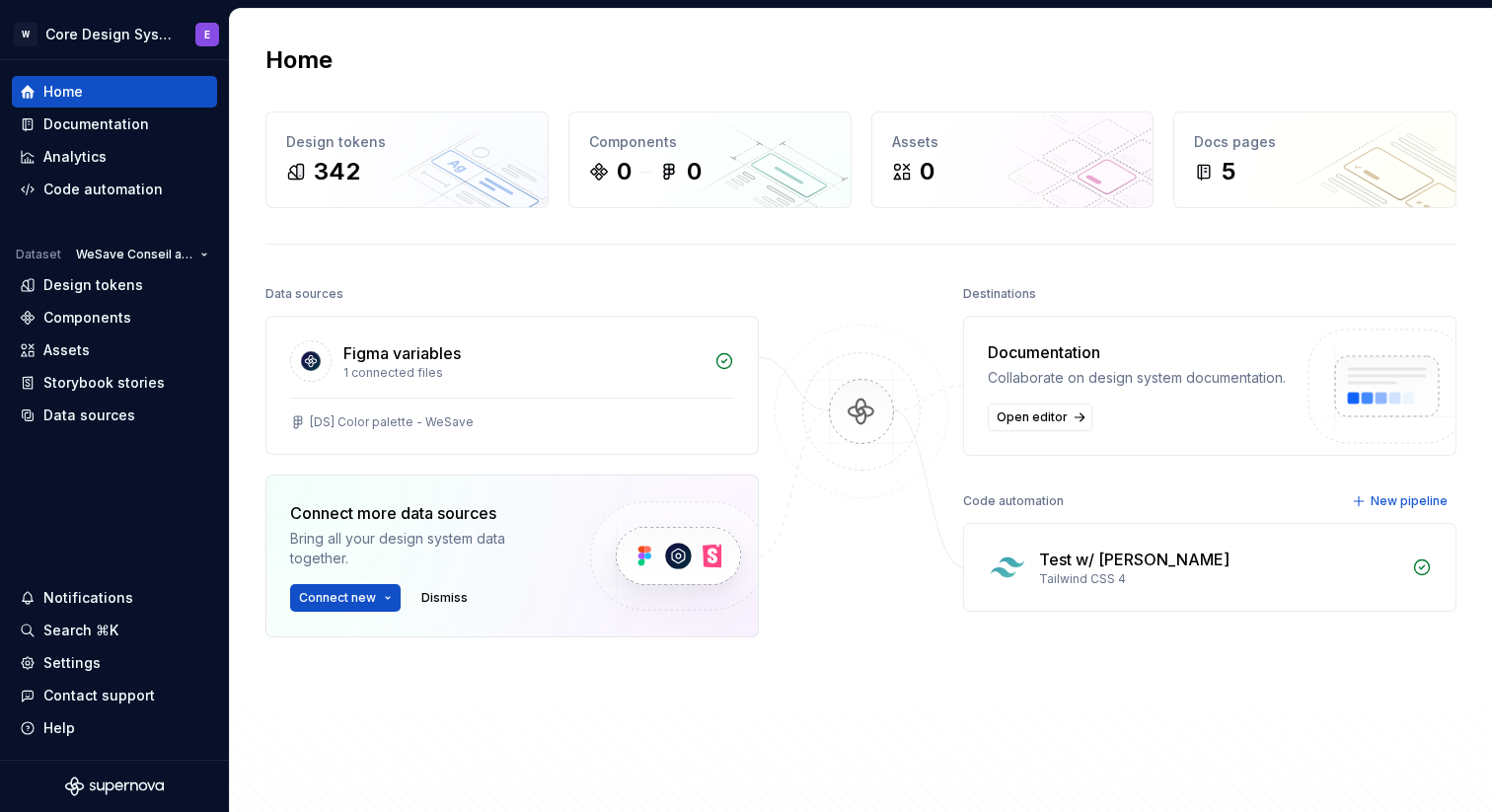
click at [1163, 573] on div "Tailwind CSS 4" at bounding box center [1219, 579] width 361 height 16
click at [1044, 542] on div "Test w/ Mickael Tailwind CSS 4" at bounding box center [1210, 567] width 492 height 87
click at [993, 558] on img at bounding box center [1008, 567] width 40 height 40
click at [1387, 494] on span "New pipeline" at bounding box center [1409, 502] width 77 height 16
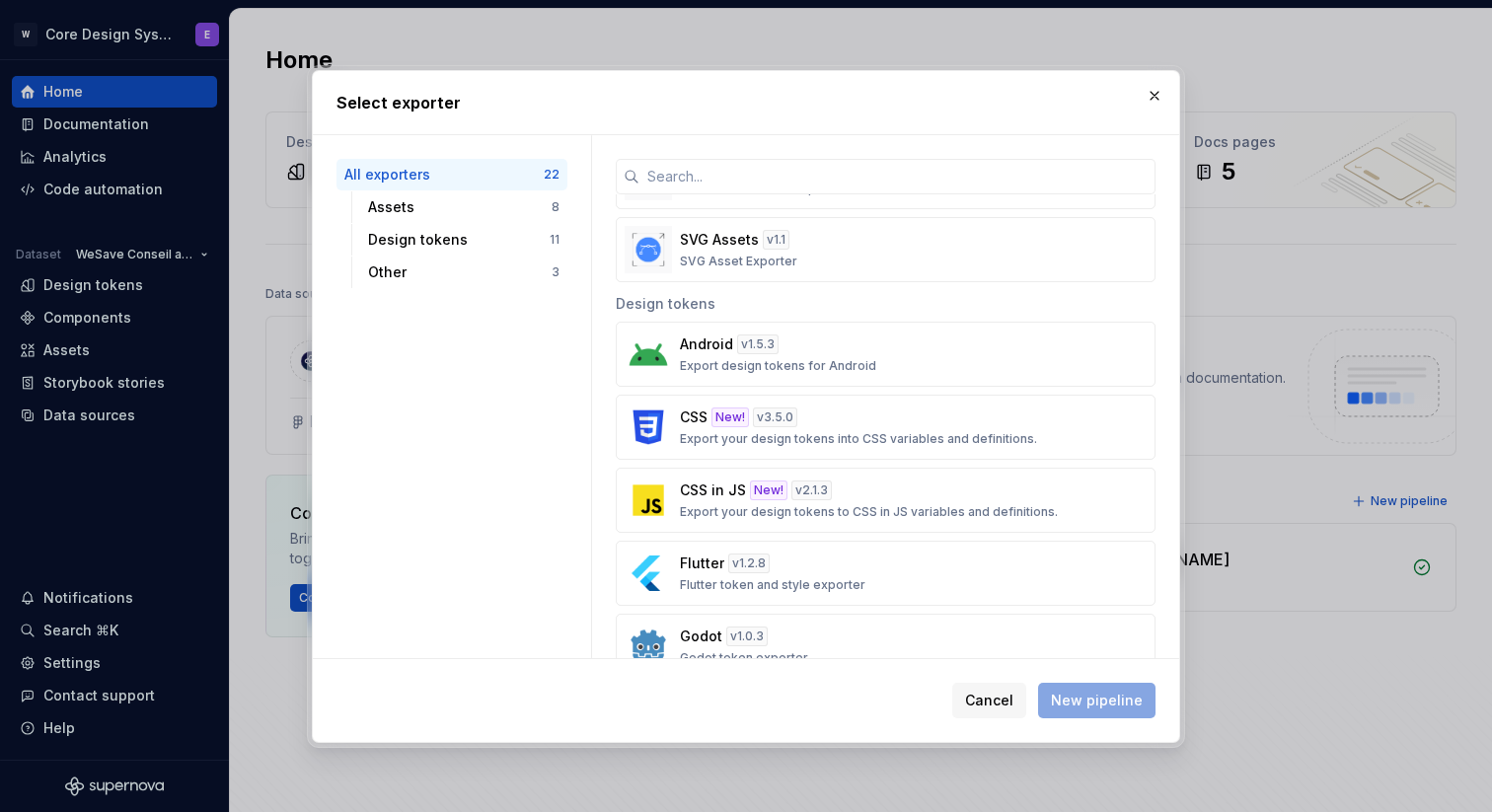
scroll to position [530, 0]
click at [493, 234] on div "Design tokens" at bounding box center [459, 240] width 181 height 20
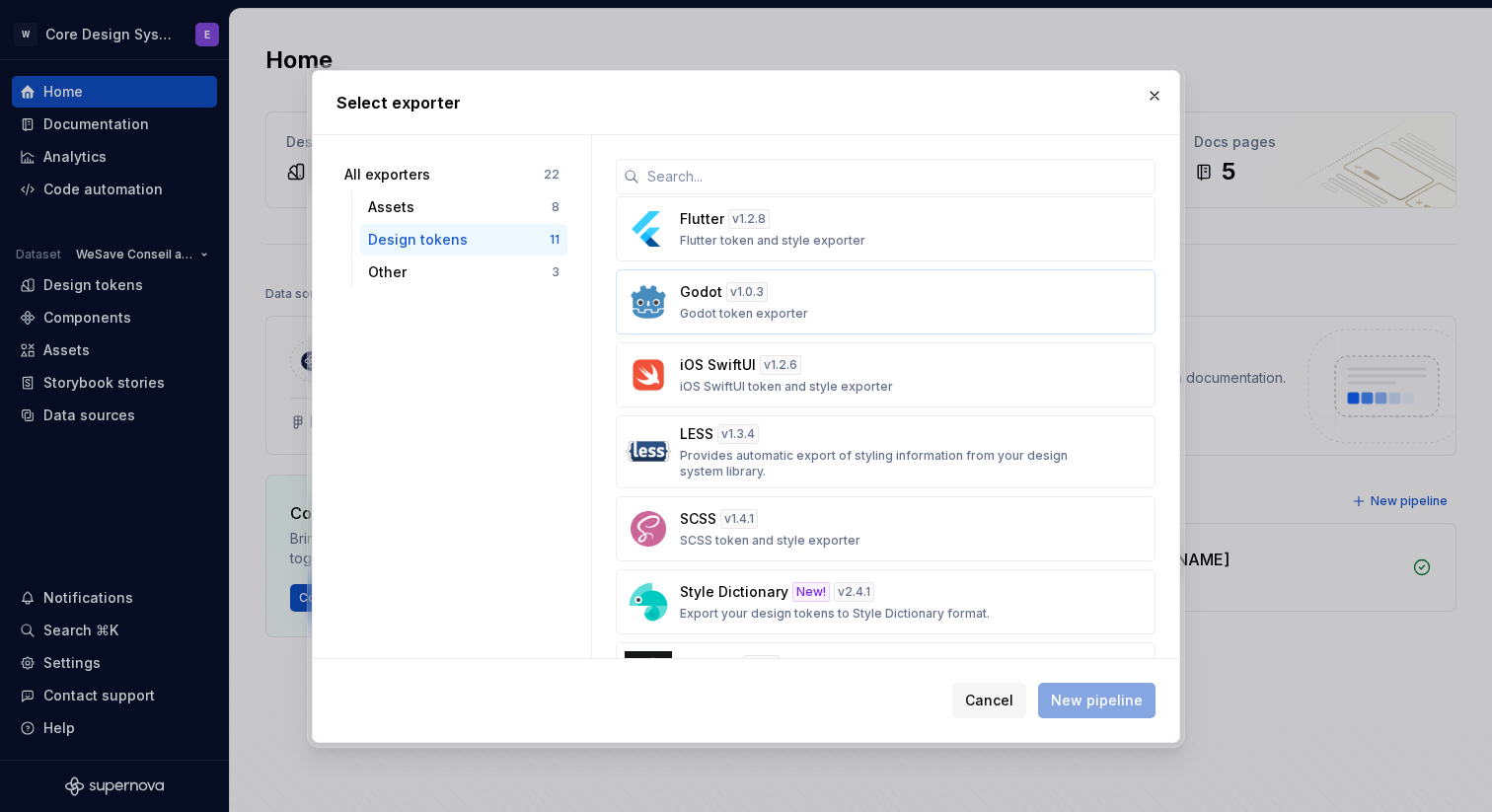
scroll to position [371, 0]
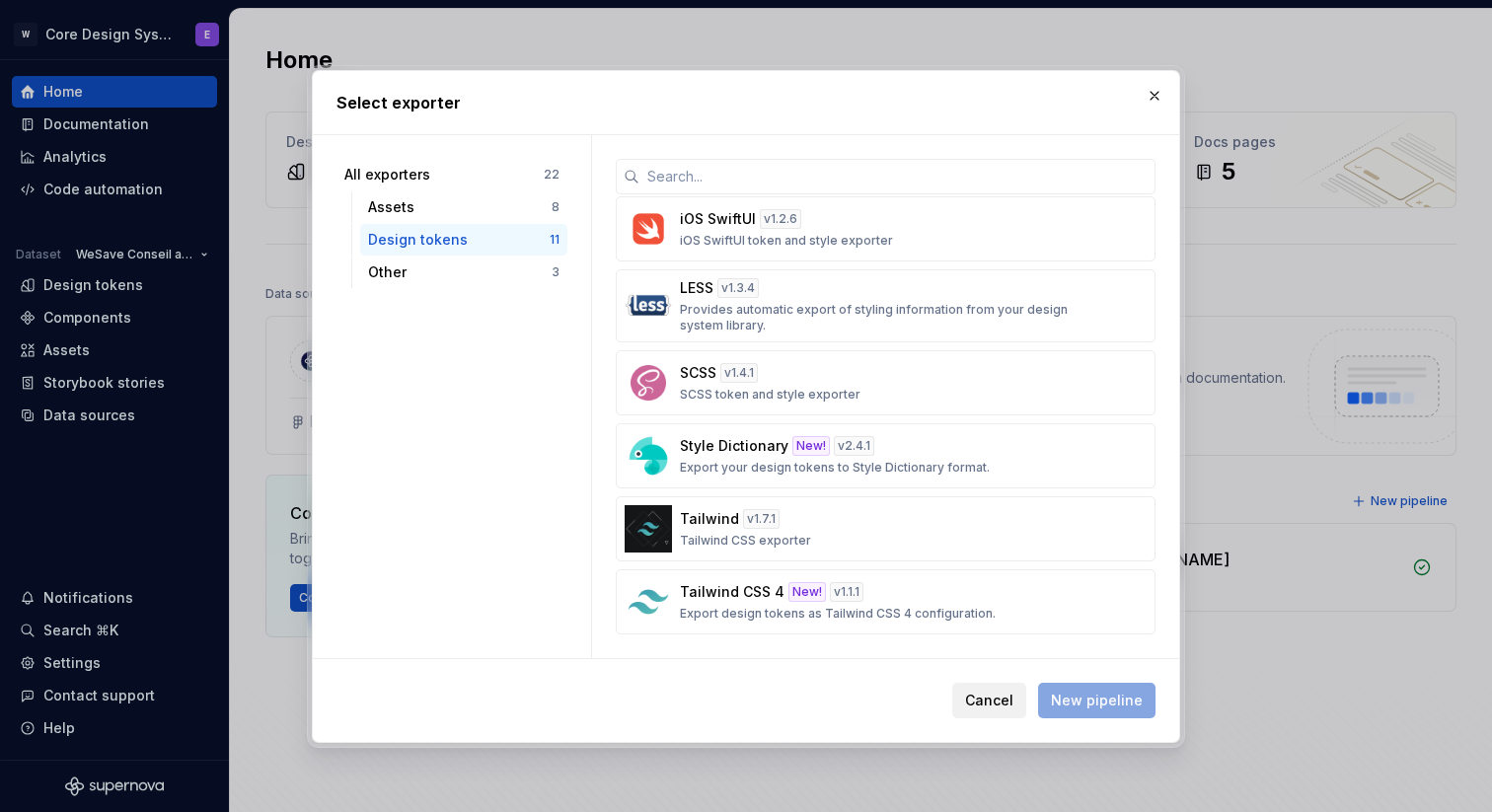
click at [994, 706] on span "Cancel" at bounding box center [989, 701] width 49 height 20
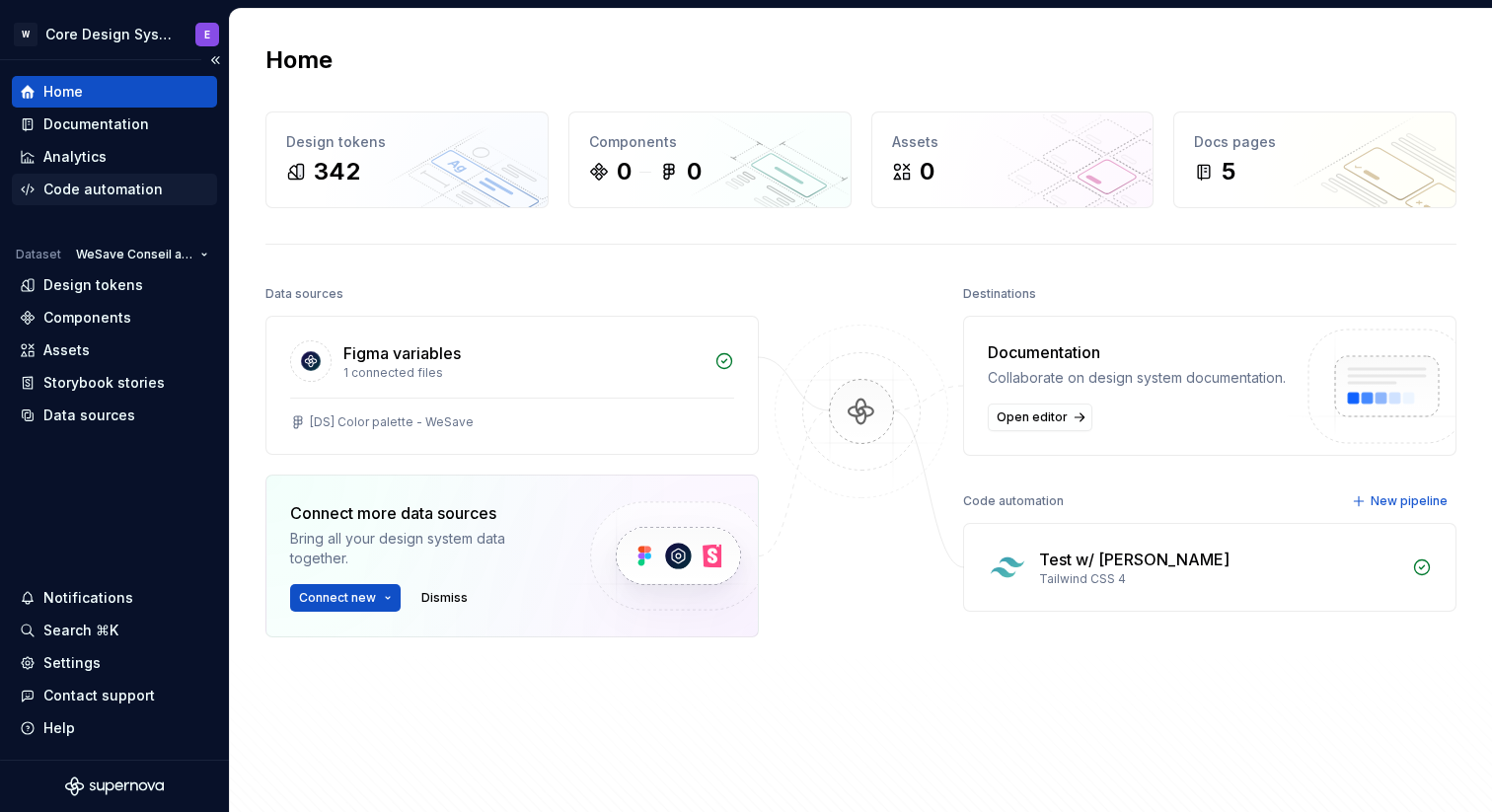
click at [112, 187] on div "Code automation" at bounding box center [104, 189] width 119 height 20
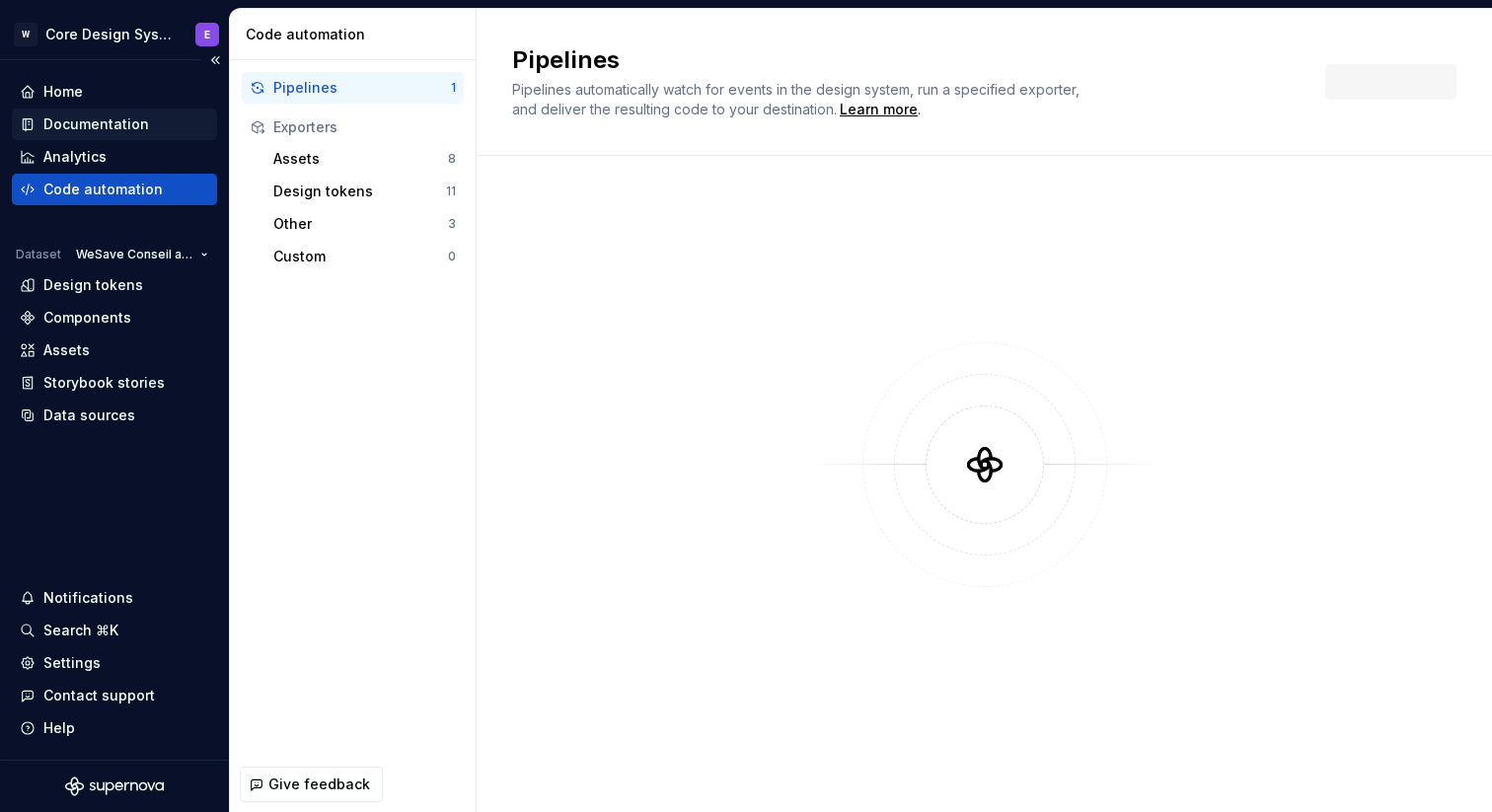
click at [117, 125] on div "Documentation" at bounding box center [97, 124] width 106 height 20
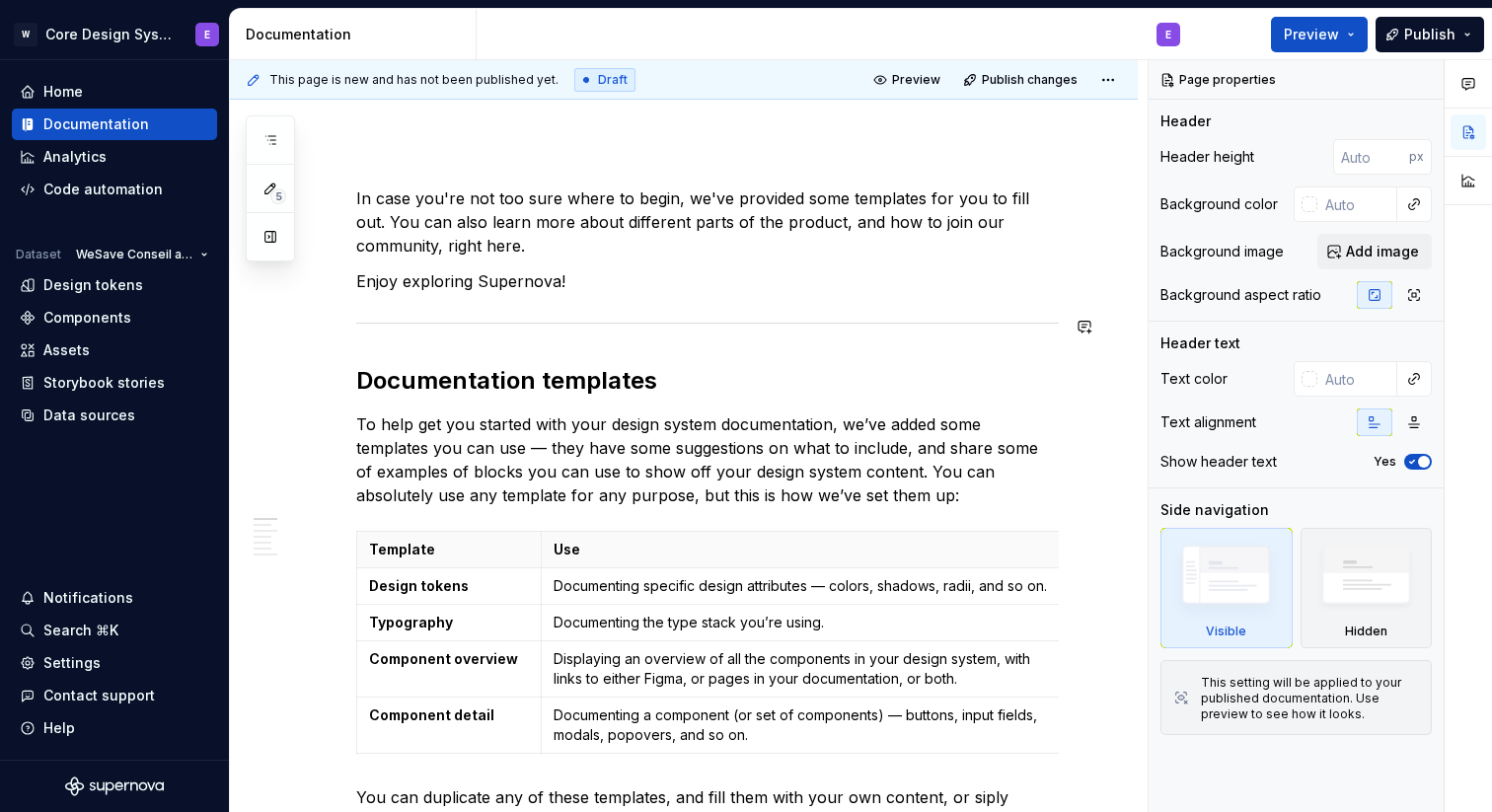
scroll to position [199, 0]
type textarea "*"
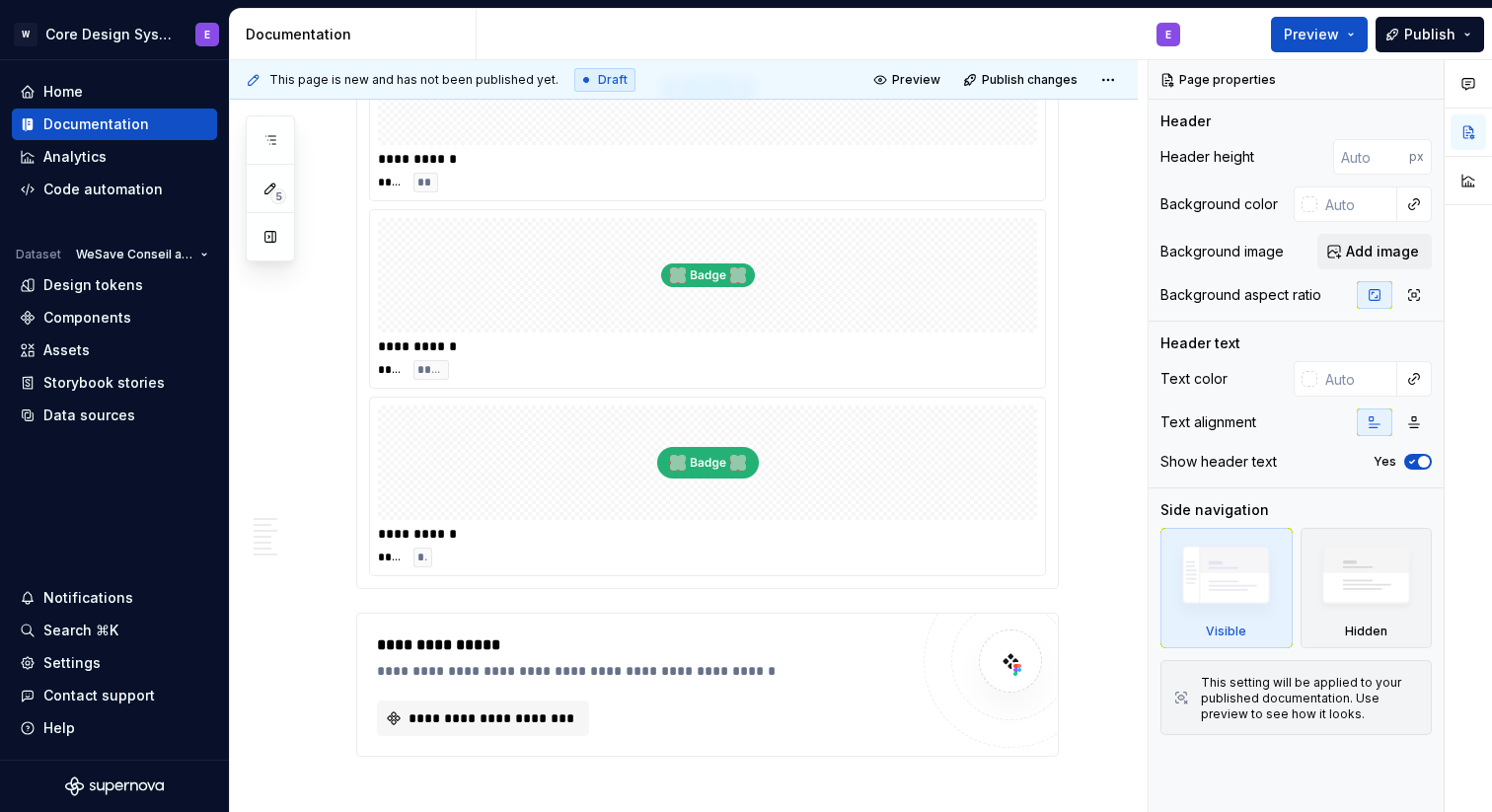
scroll to position [2462, 0]
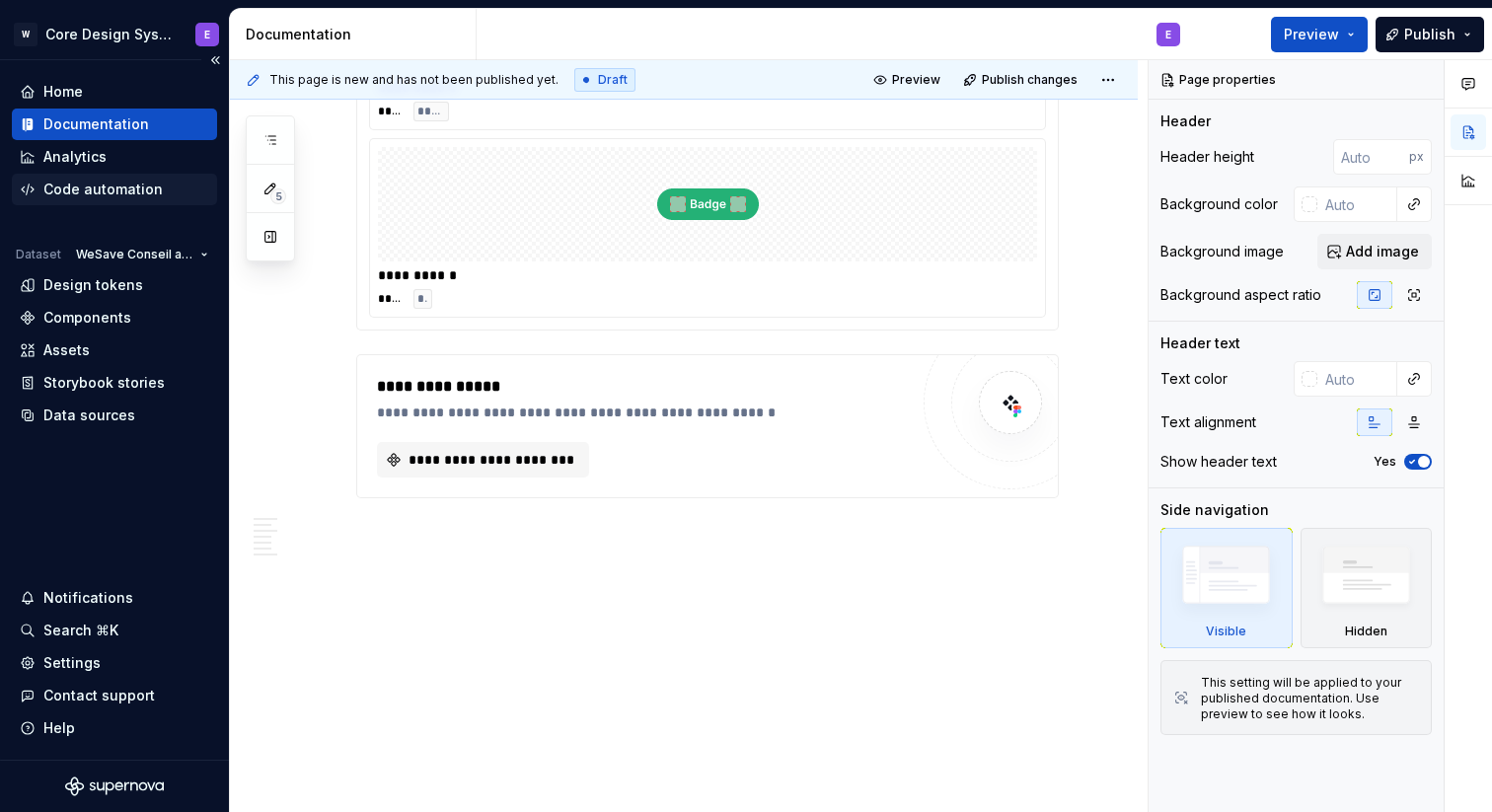
click at [140, 197] on div "Code automation" at bounding box center [104, 189] width 119 height 20
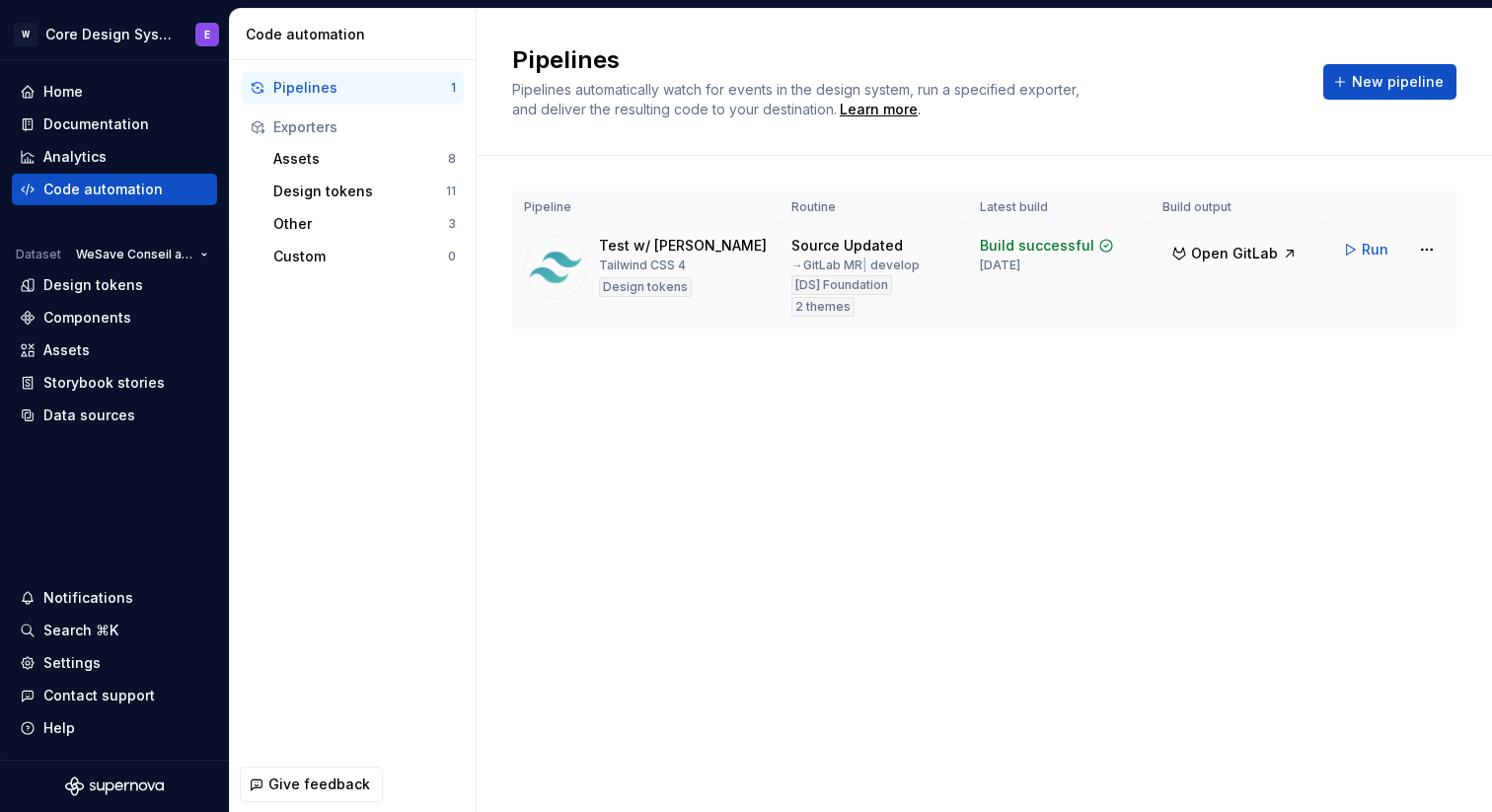
click at [748, 279] on div "Test w/ Mickael Tailwind CSS 4 Design tokens" at bounding box center [646, 267] width 244 height 63
click at [1441, 242] on html "W Core Design System E Home Documentation Analytics Code automation Dataset WeS…" at bounding box center [746, 406] width 1492 height 812
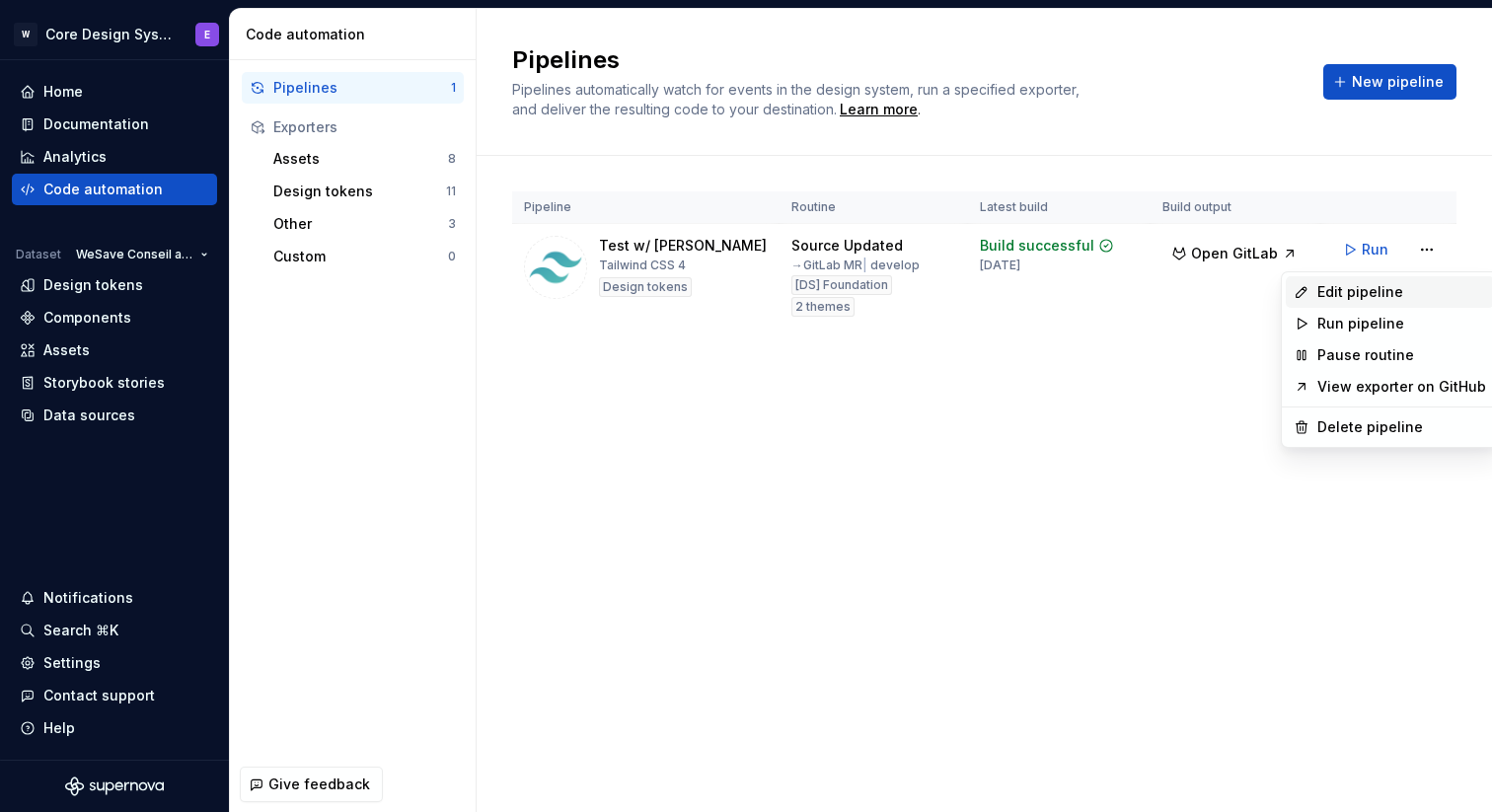
click at [1387, 300] on div "Edit pipeline" at bounding box center [1402, 293] width 169 height 20
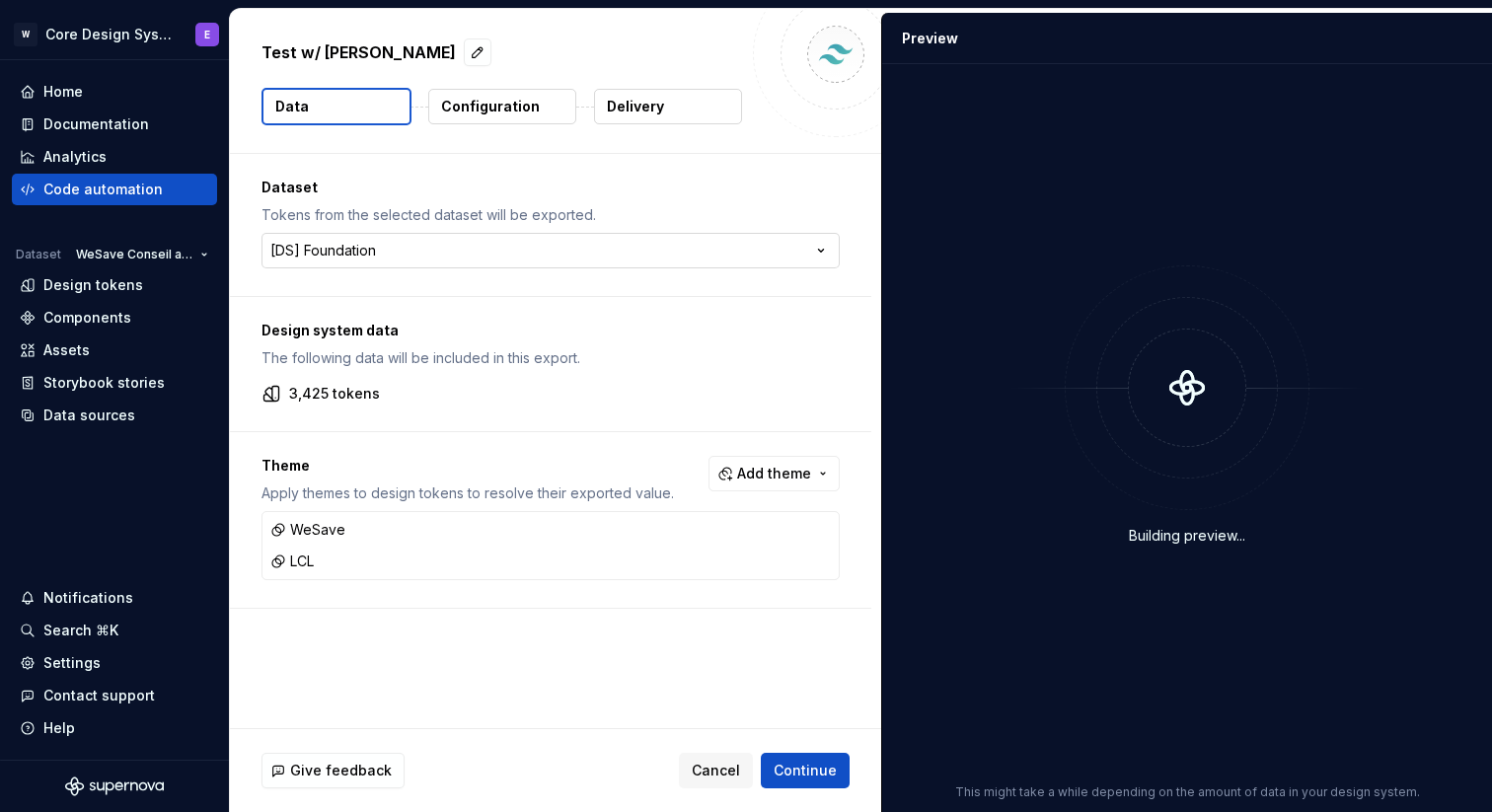
click at [520, 252] on html "**********" at bounding box center [746, 406] width 1492 height 812
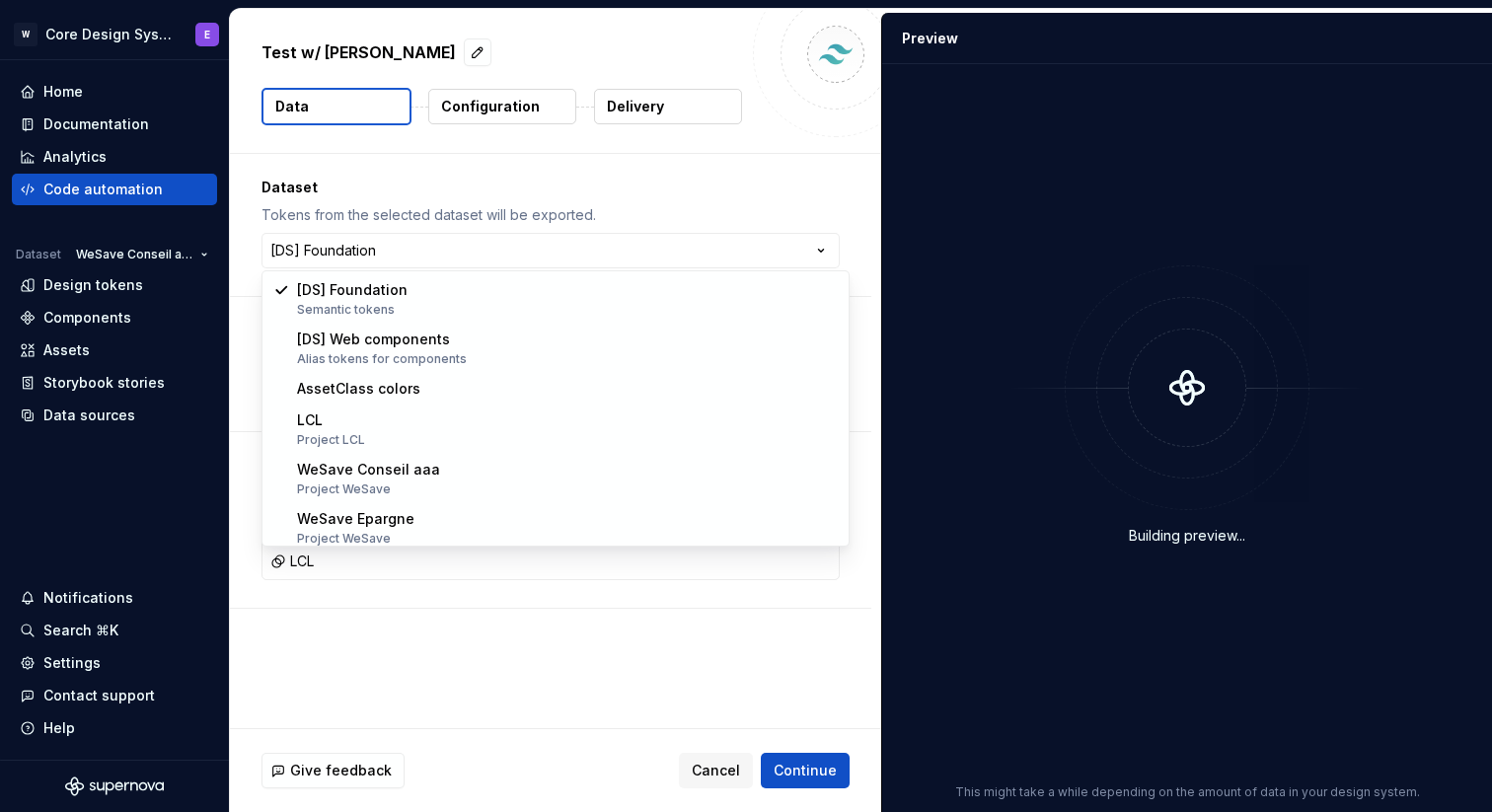
click at [568, 165] on html "**********" at bounding box center [746, 406] width 1492 height 812
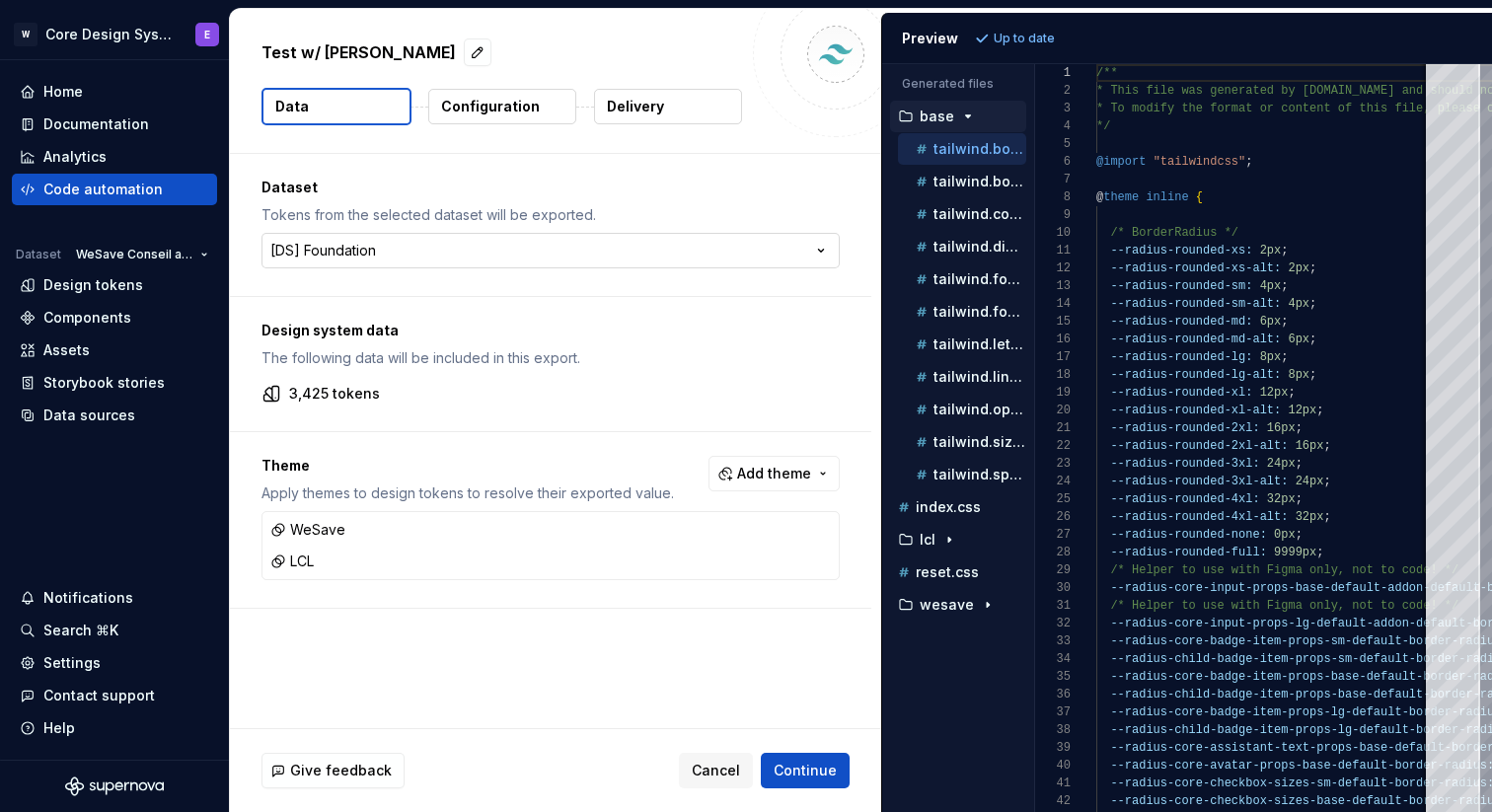
click at [361, 247] on html "**********" at bounding box center [746, 406] width 1492 height 812
click at [114, 283] on div "Design tokens" at bounding box center [94, 286] width 100 height 20
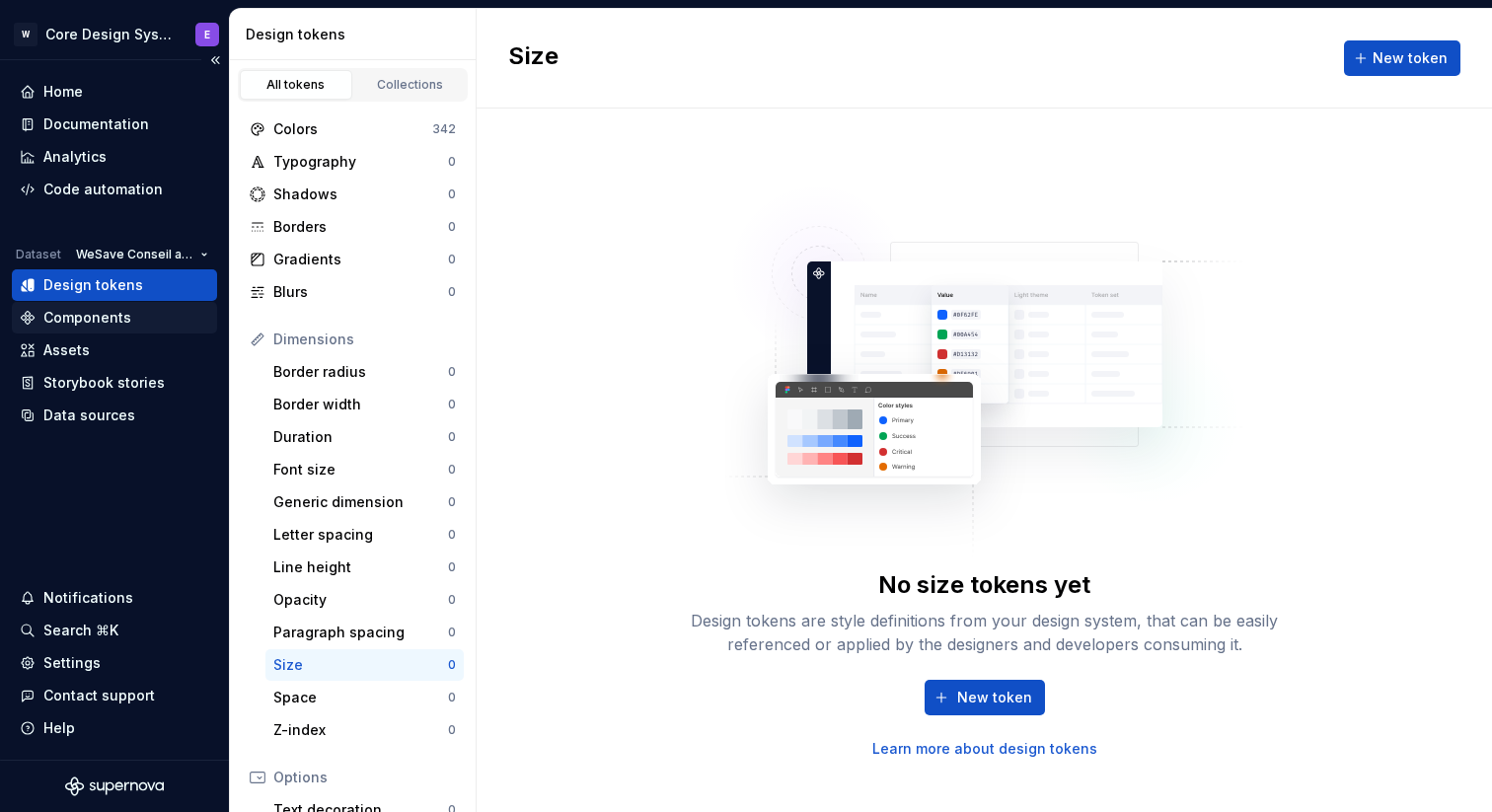
click at [119, 313] on div "Components" at bounding box center [88, 317] width 88 height 20
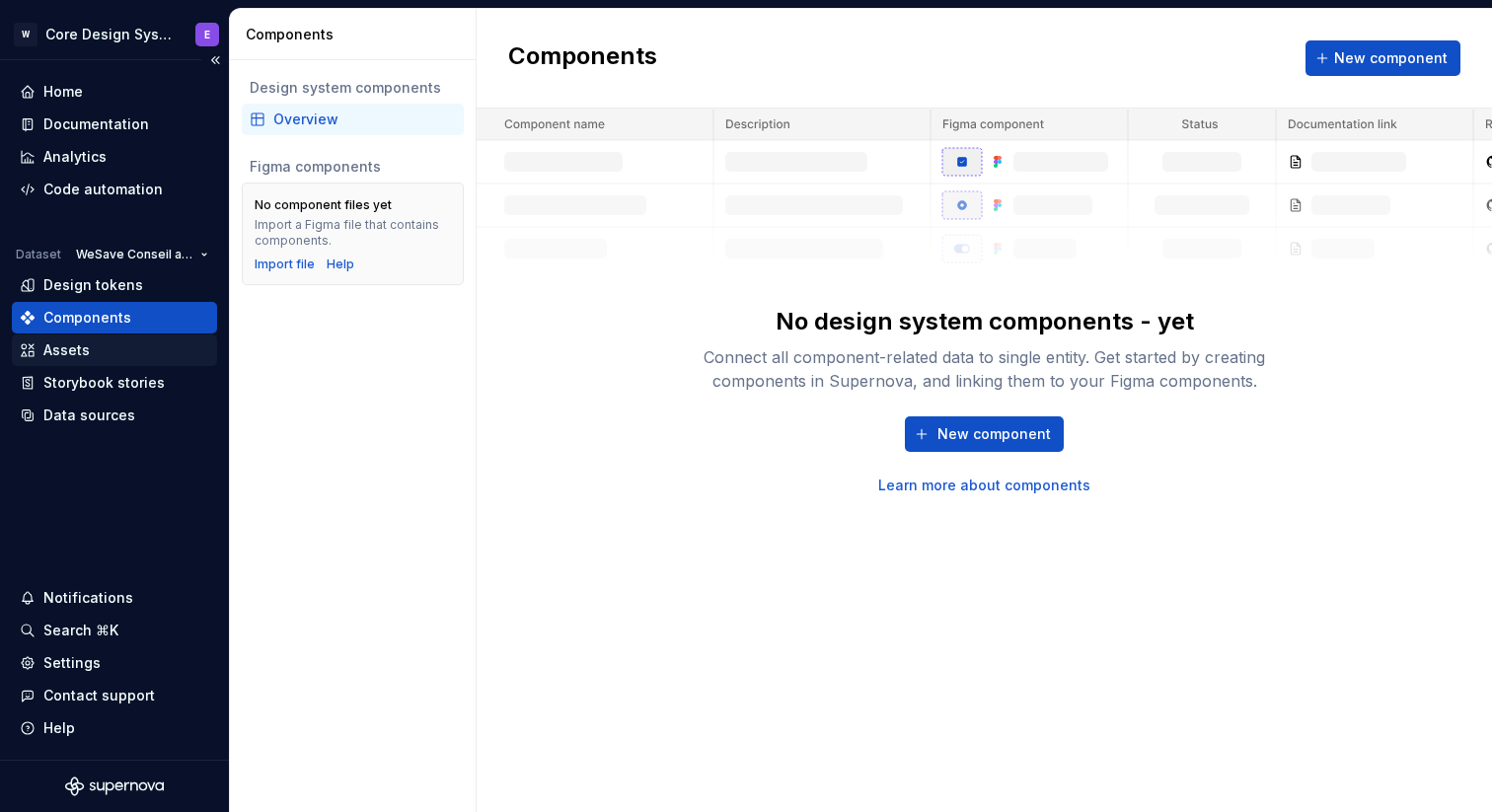
click at [129, 342] on div "Assets" at bounding box center [114, 350] width 189 height 20
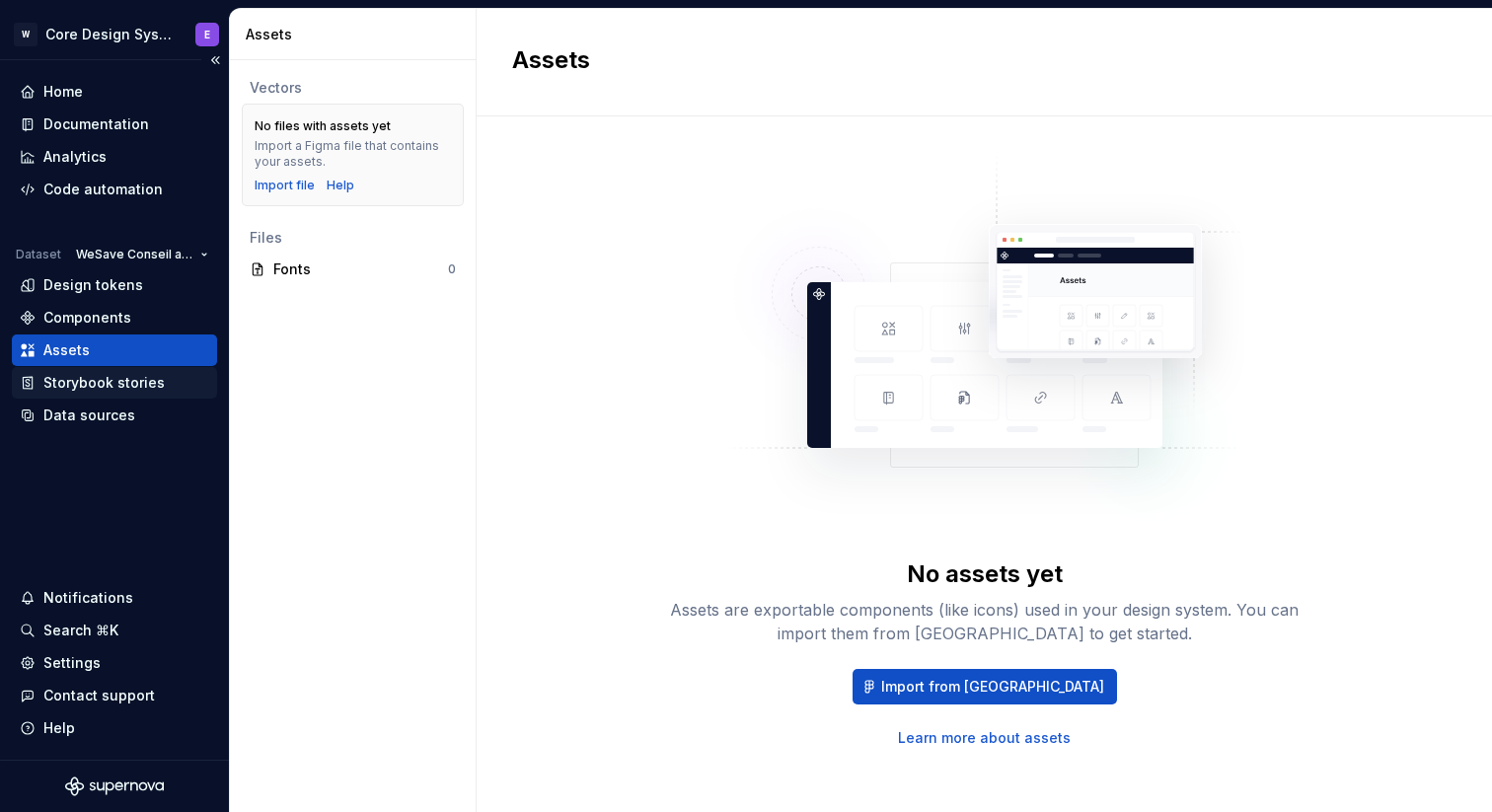
click at [140, 380] on div "Storybook stories" at bounding box center [105, 383] width 121 height 20
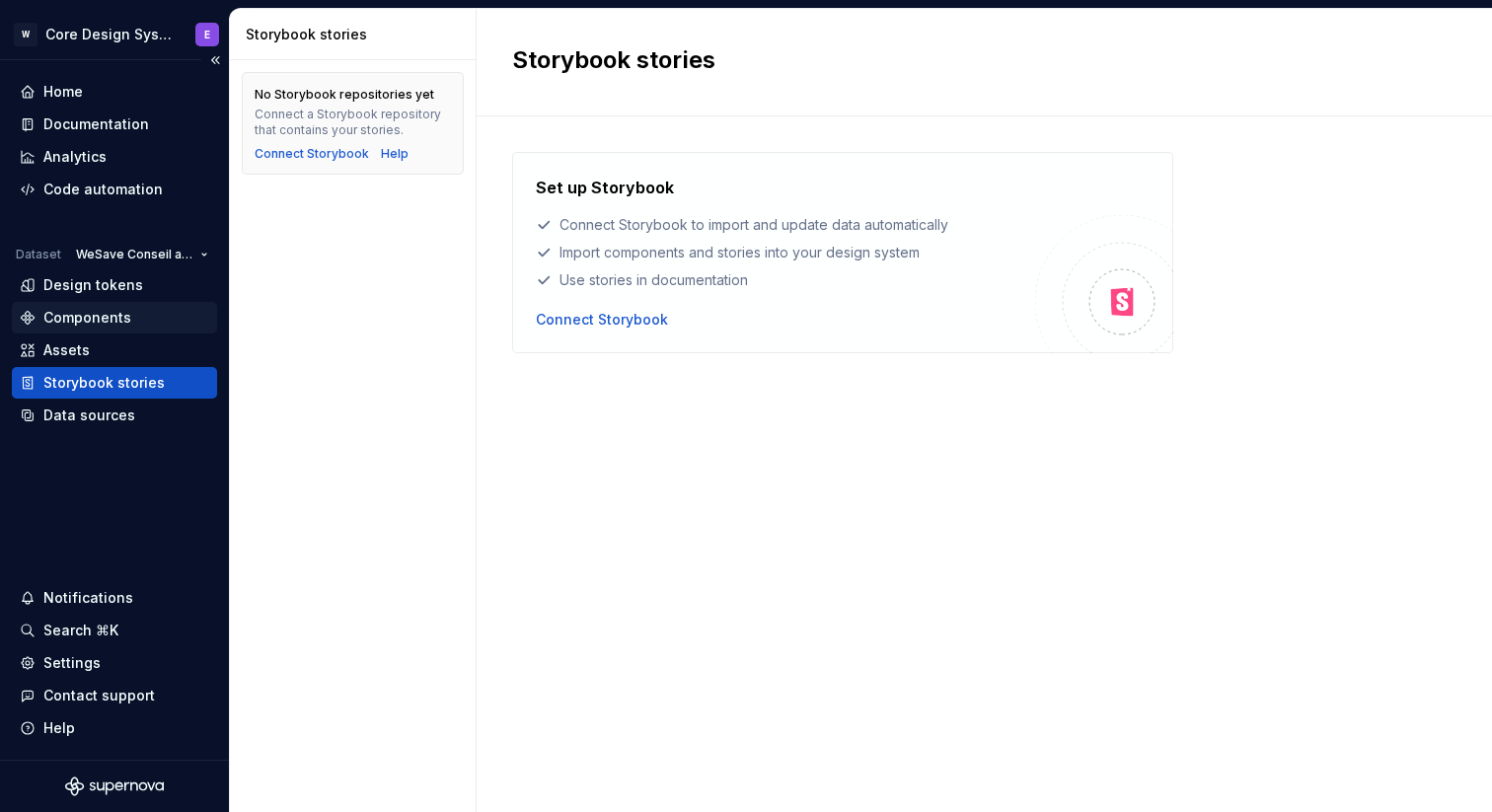
click at [107, 317] on div "Components" at bounding box center [88, 317] width 88 height 20
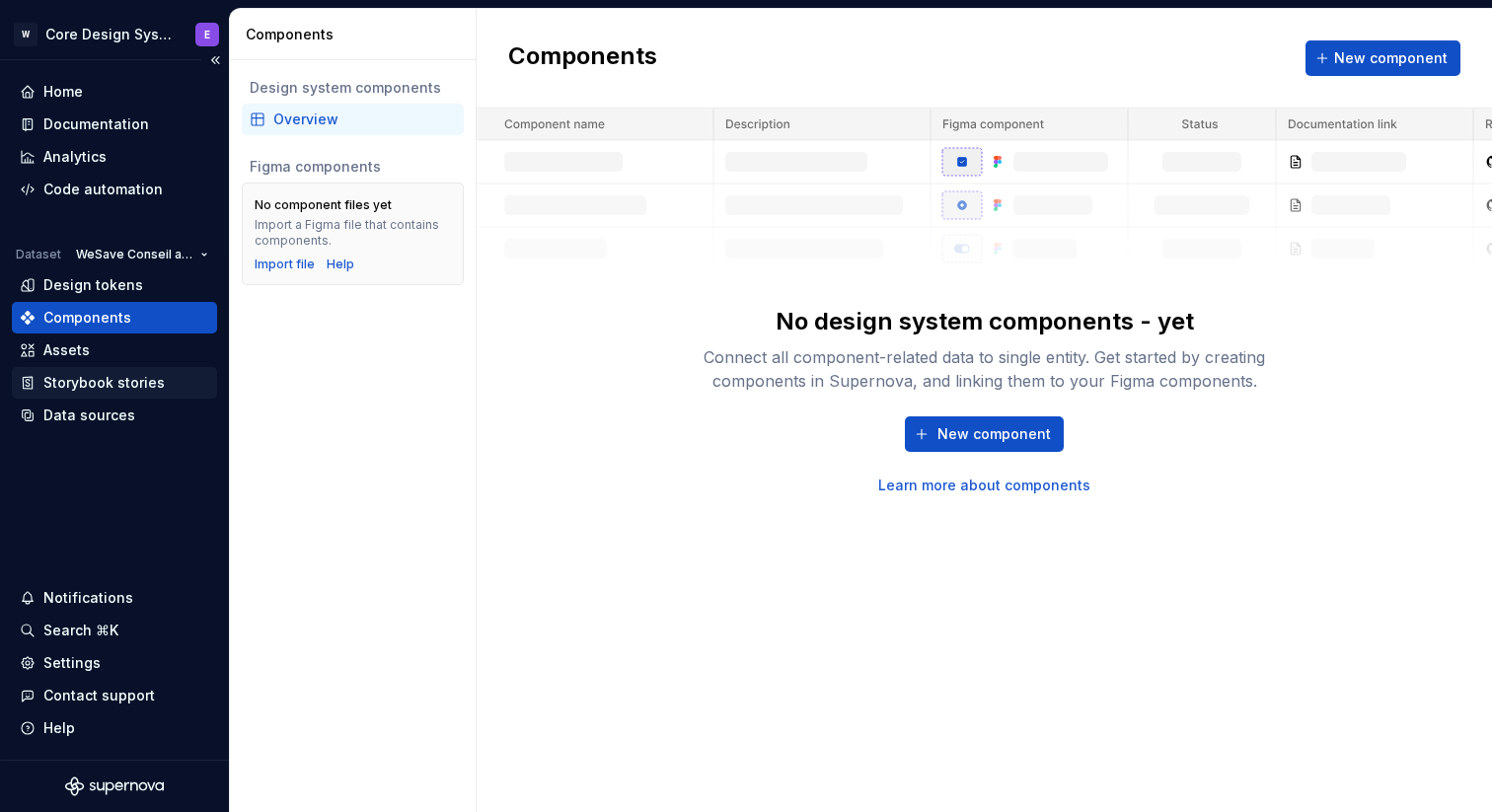
click at [111, 389] on div "Storybook stories" at bounding box center [105, 383] width 121 height 20
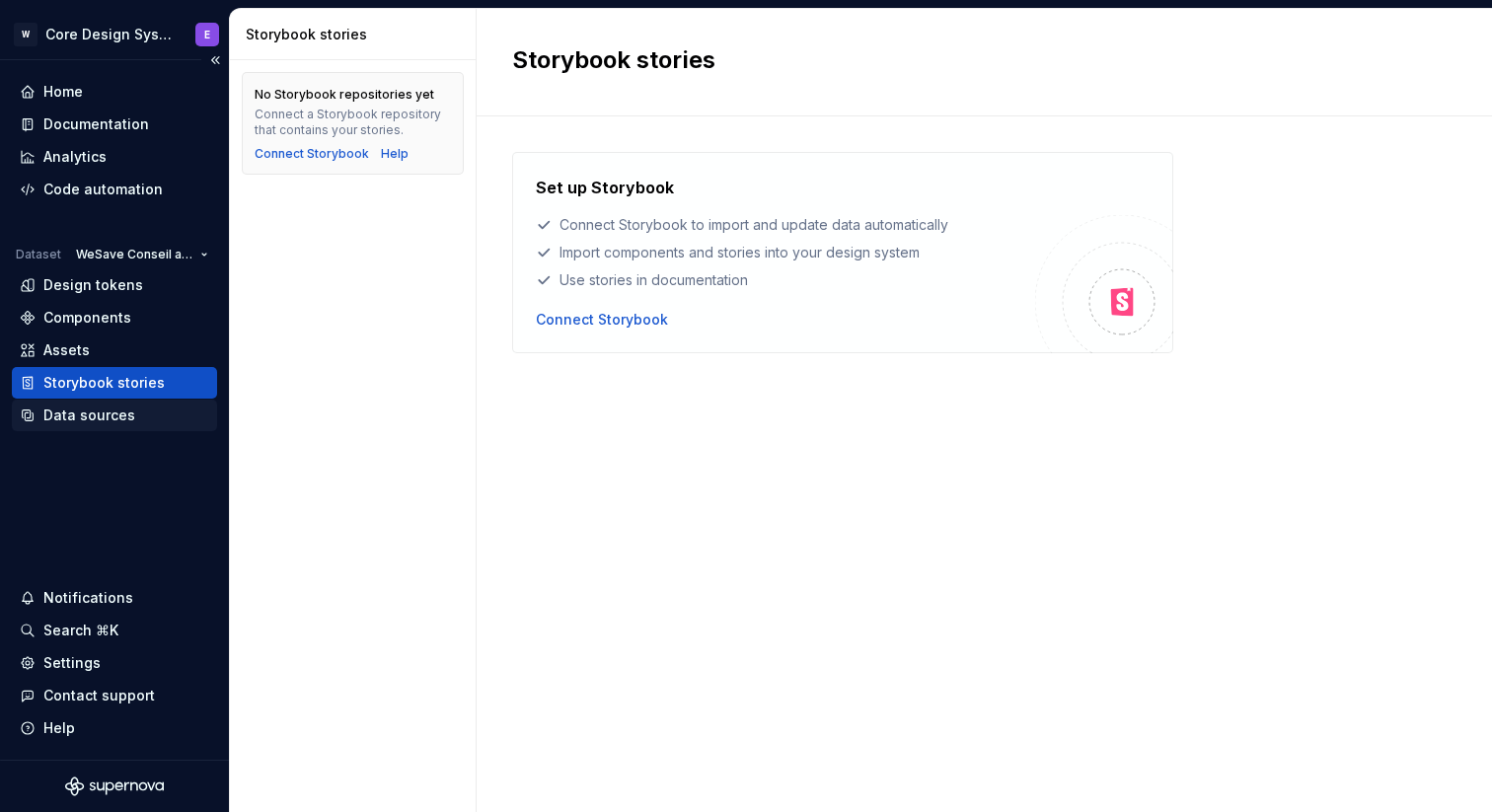
click at [108, 419] on div "Data sources" at bounding box center [90, 416] width 92 height 20
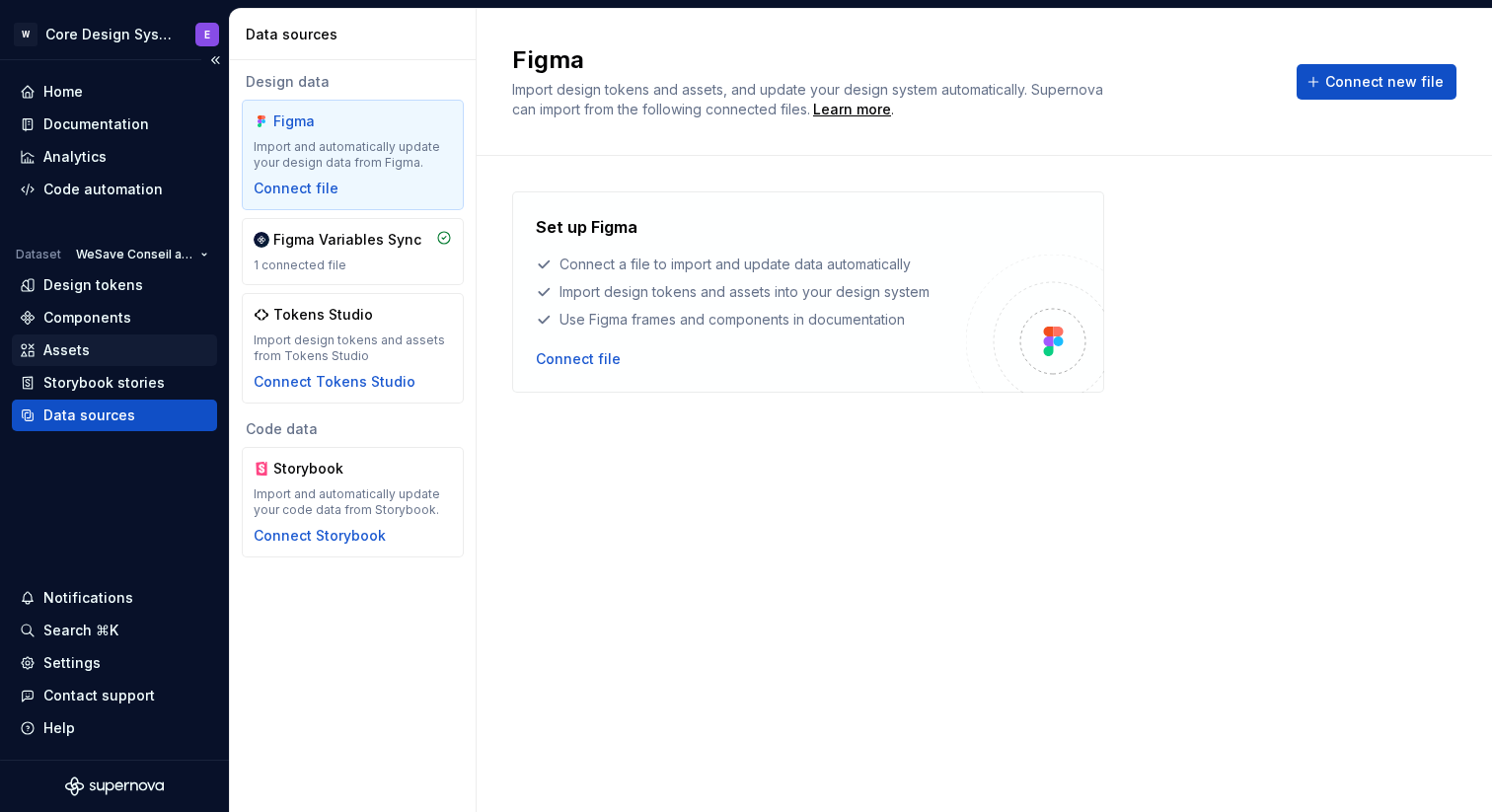
click at [115, 355] on div "Assets" at bounding box center [114, 350] width 189 height 20
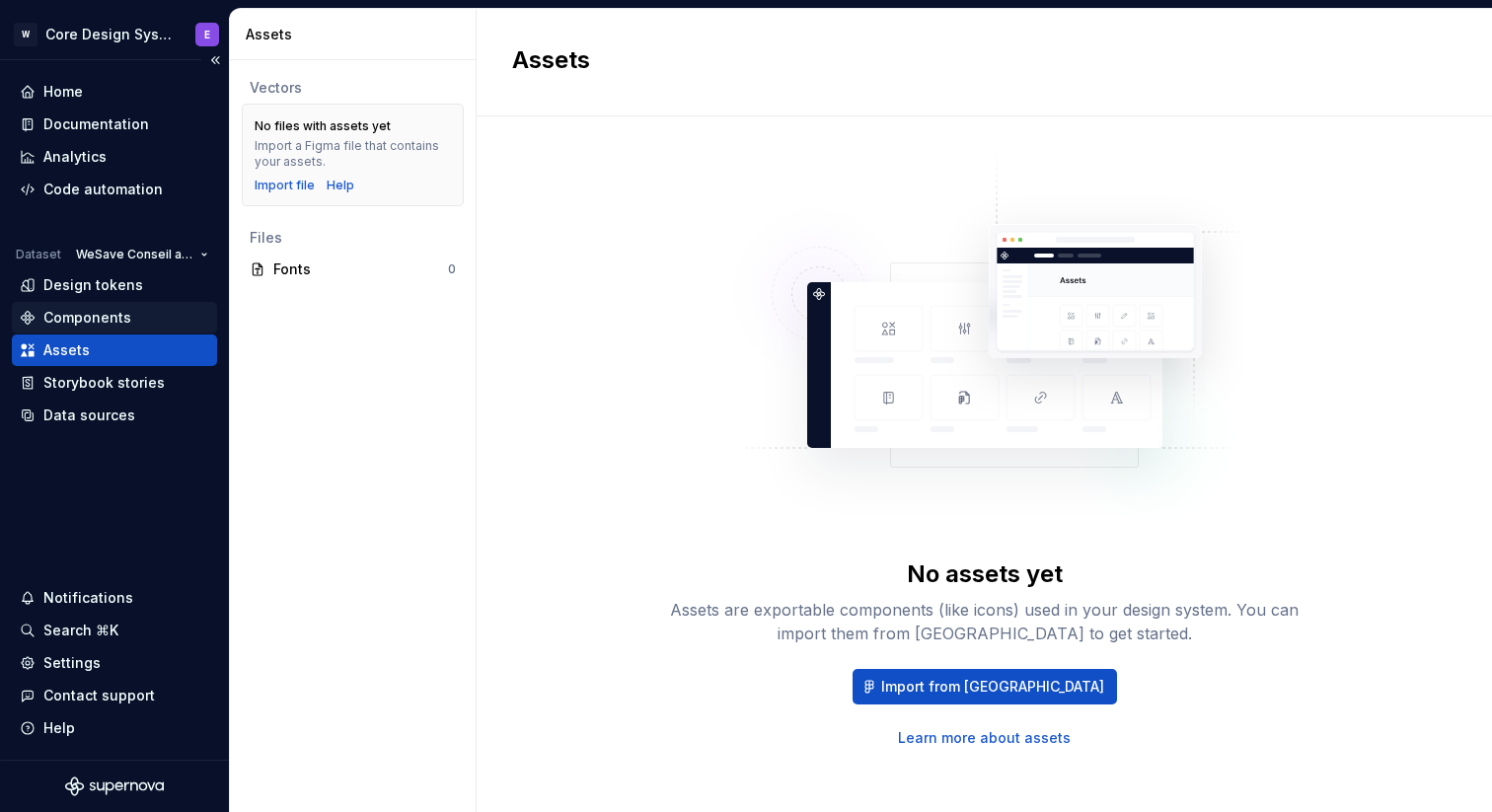
click at [119, 315] on div "Components" at bounding box center [88, 317] width 88 height 20
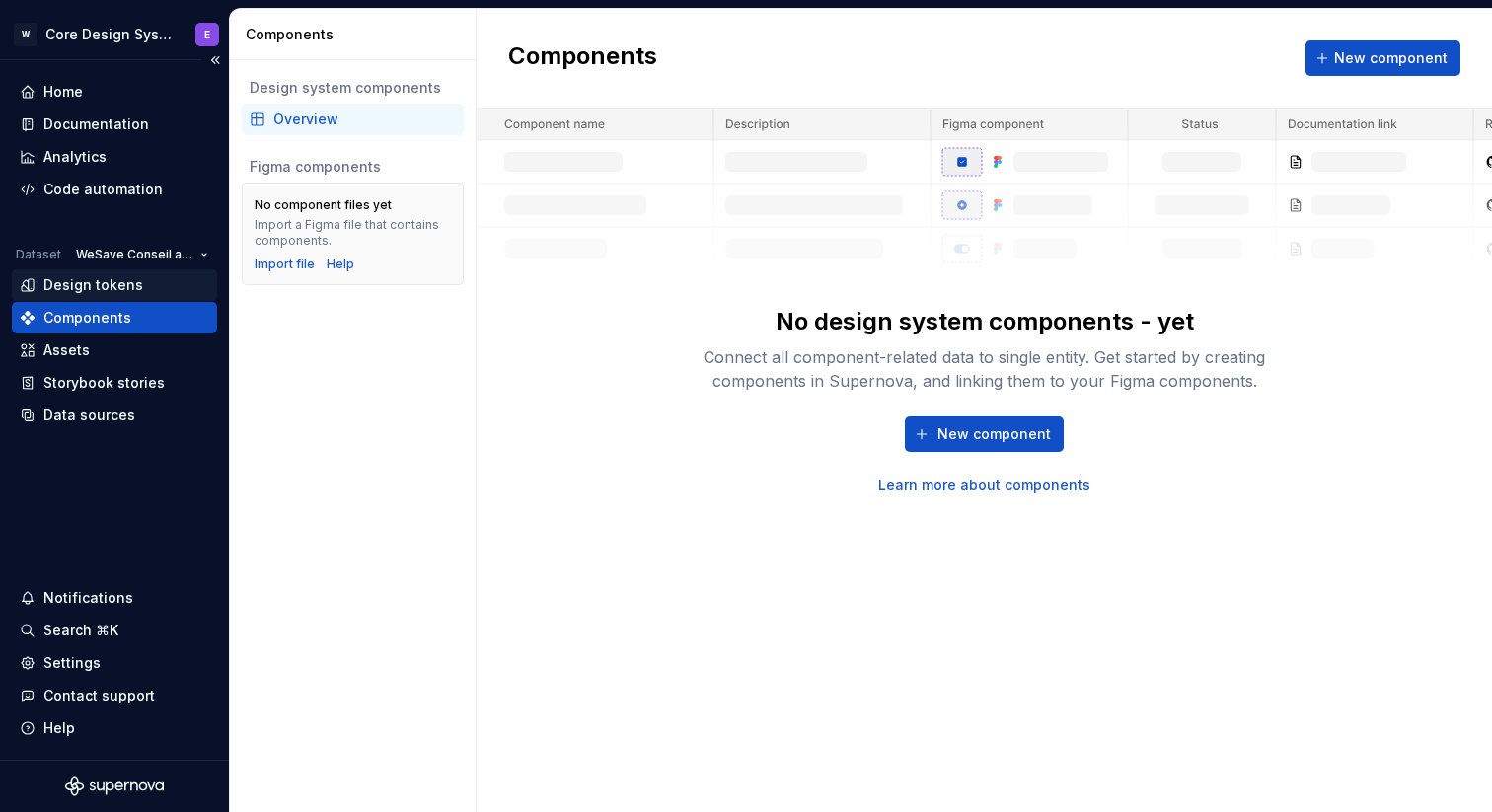
click at [125, 281] on div "Design tokens" at bounding box center [94, 286] width 100 height 20
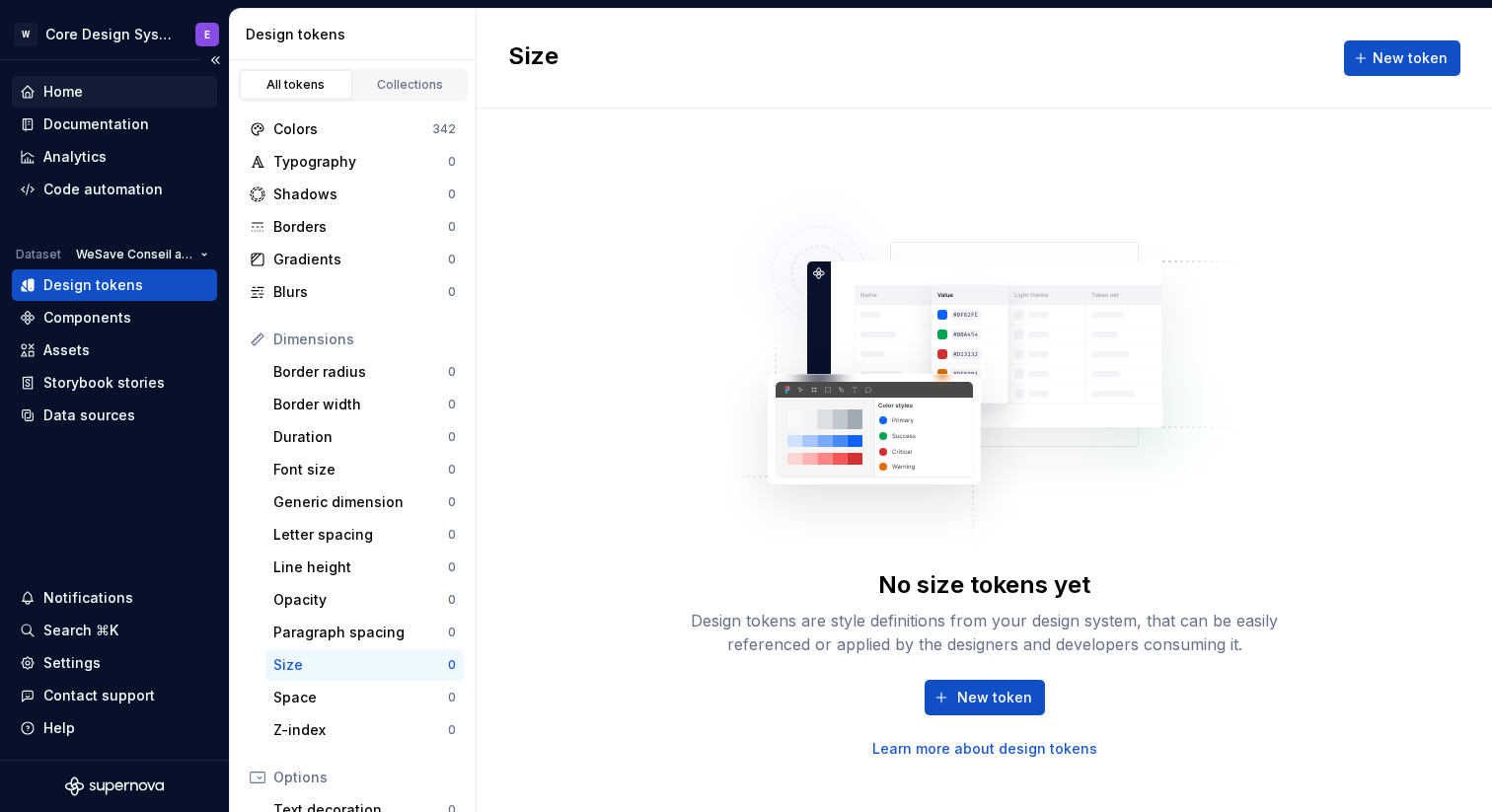
click at [110, 94] on div "Home" at bounding box center [114, 92] width 189 height 20
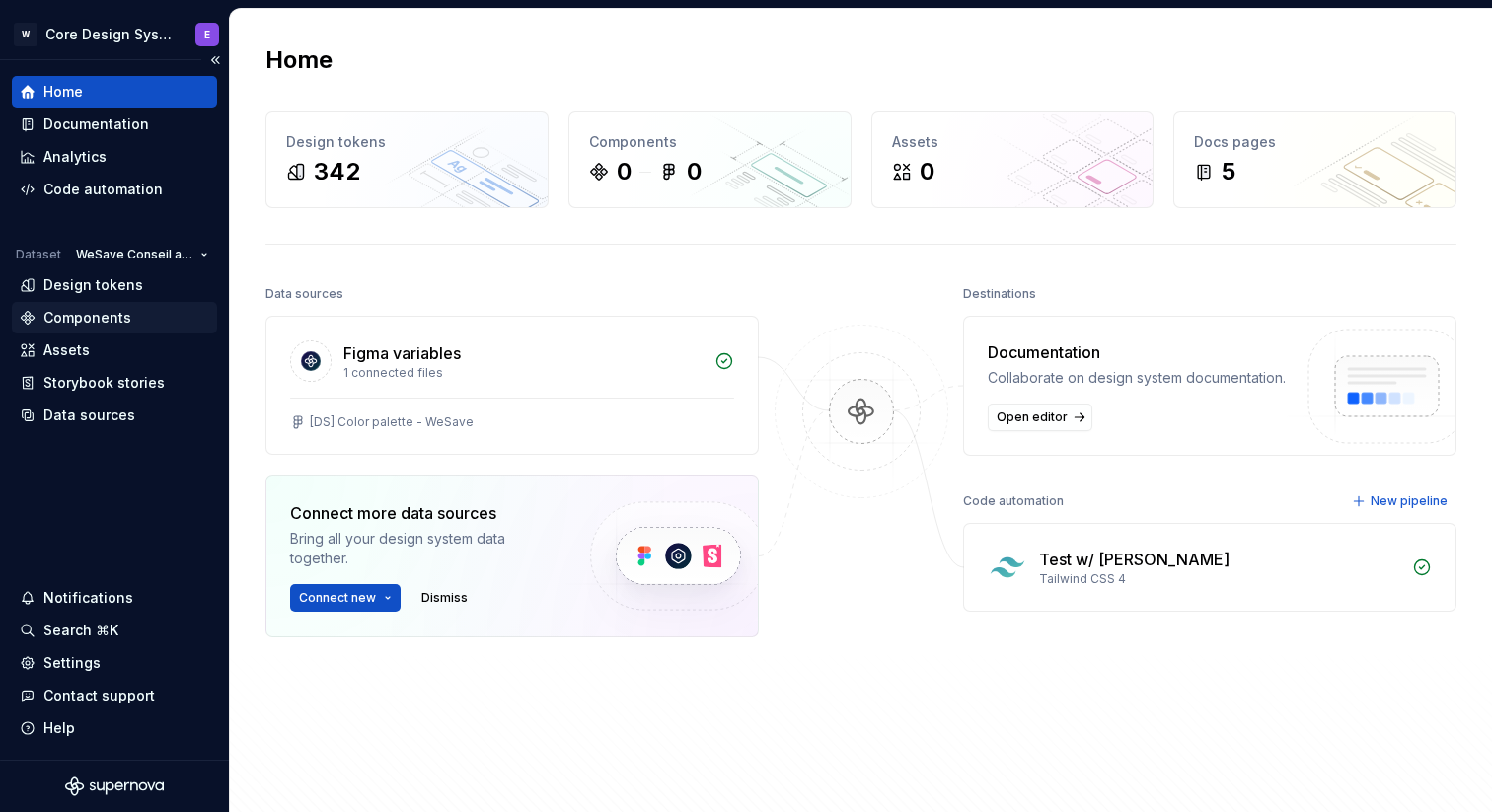
click at [108, 316] on div "Components" at bounding box center [88, 317] width 88 height 20
